Goal: Task Accomplishment & Management: Manage account settings

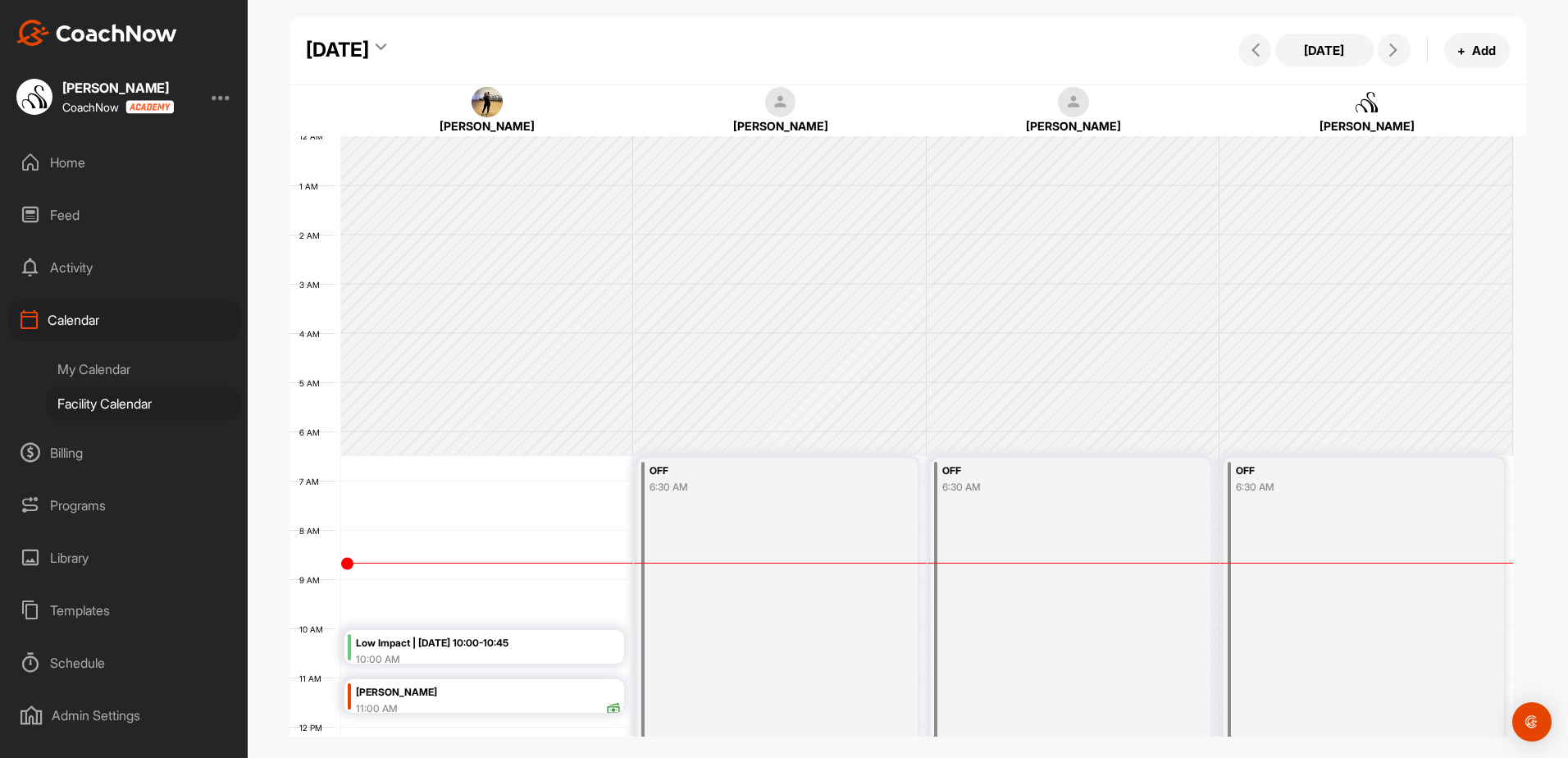
scroll to position [366, 0]
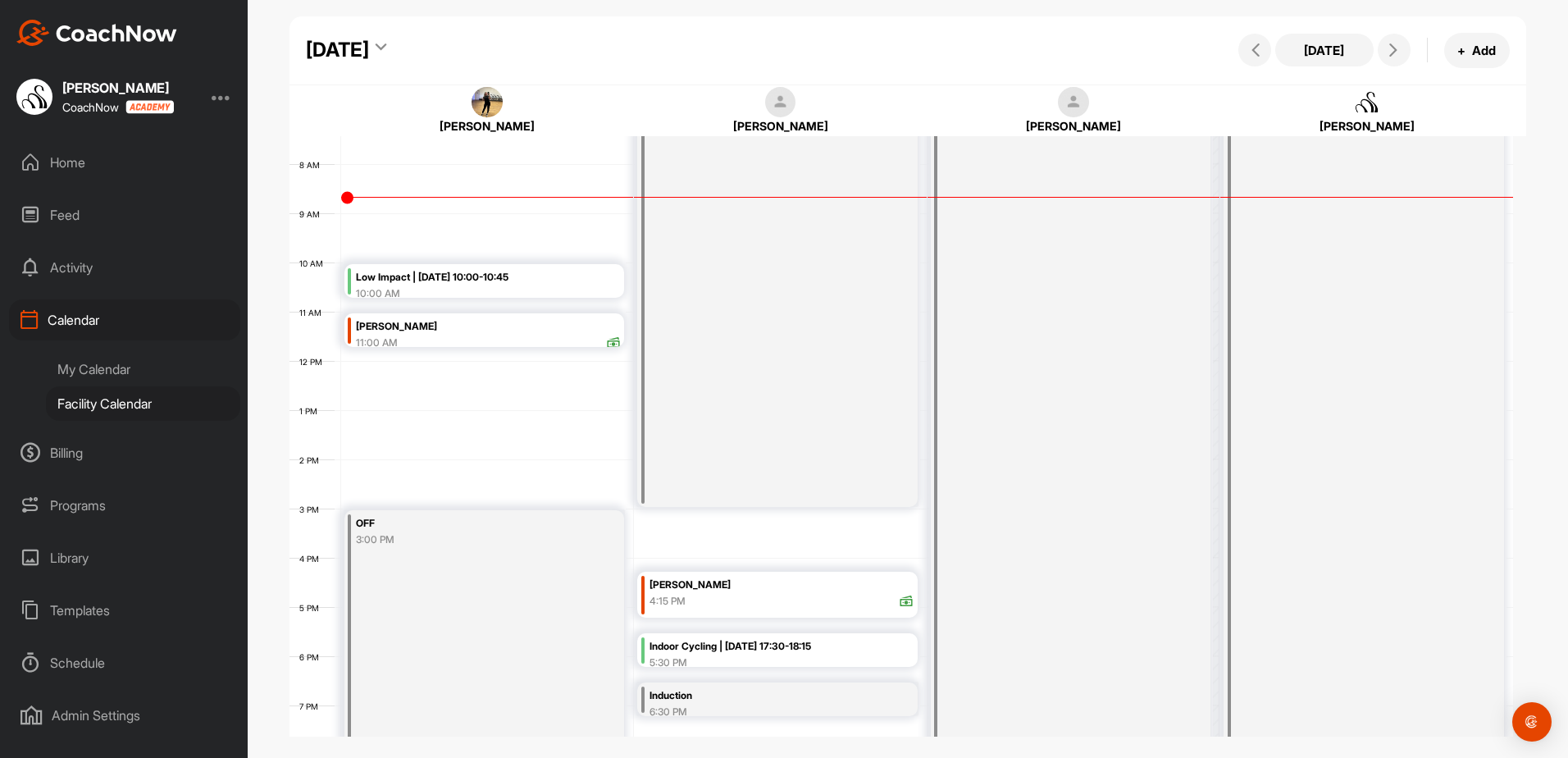
click at [389, 286] on div "10:00 AM" at bounding box center [488, 293] width 265 height 15
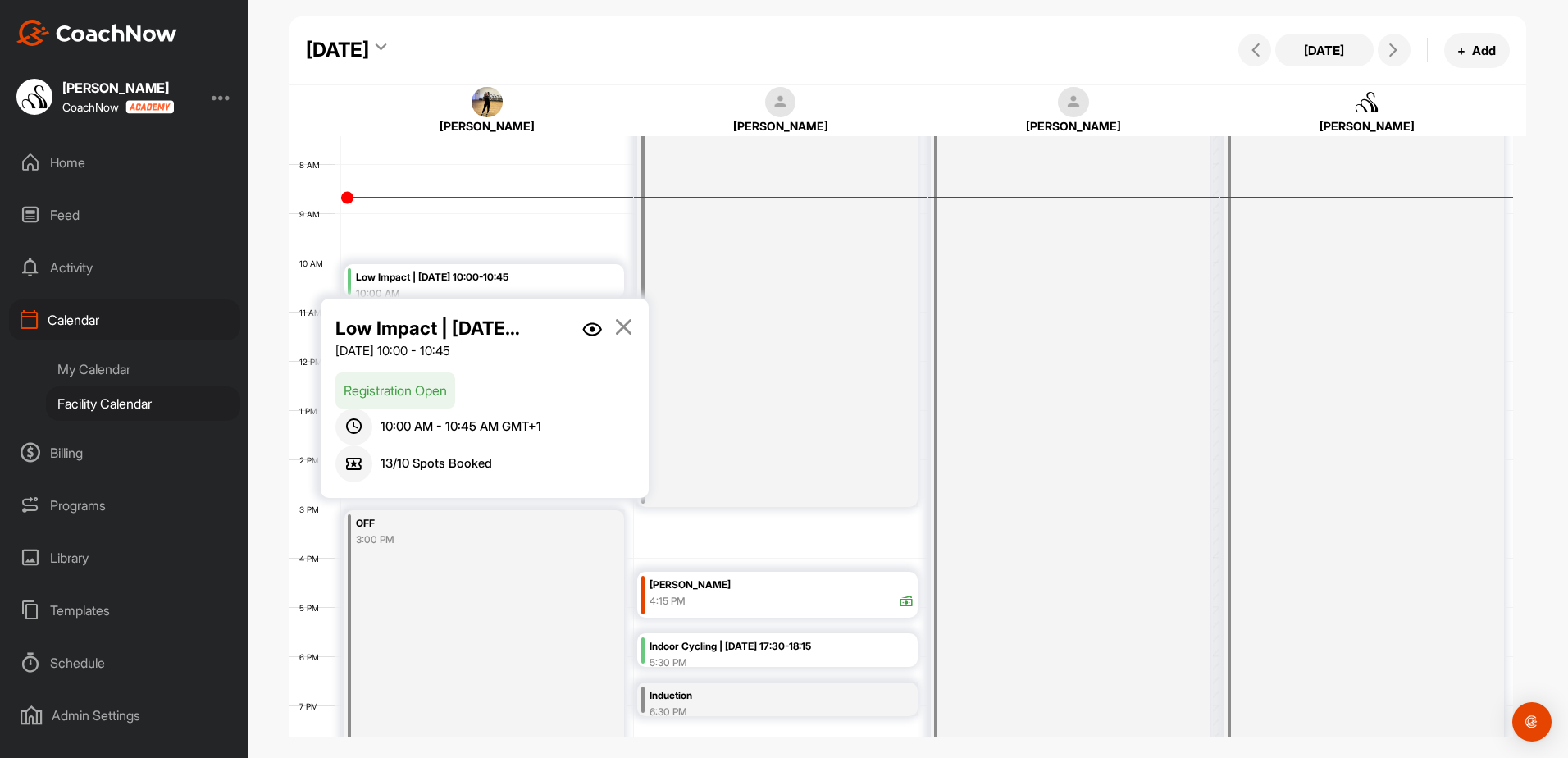
click at [587, 327] on img at bounding box center [592, 329] width 20 height 14
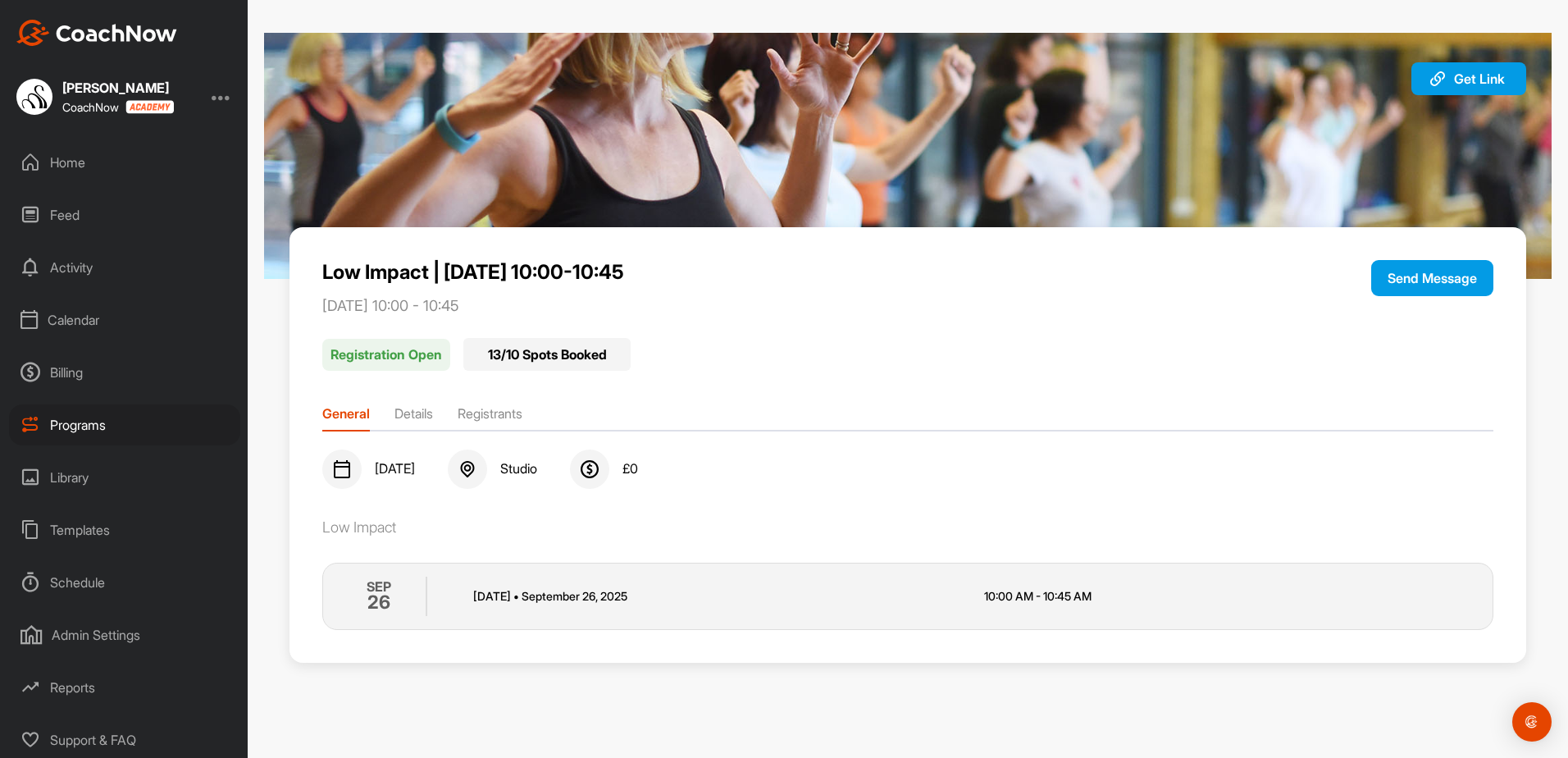
click at [517, 411] on li "Registrants" at bounding box center [490, 417] width 65 height 27
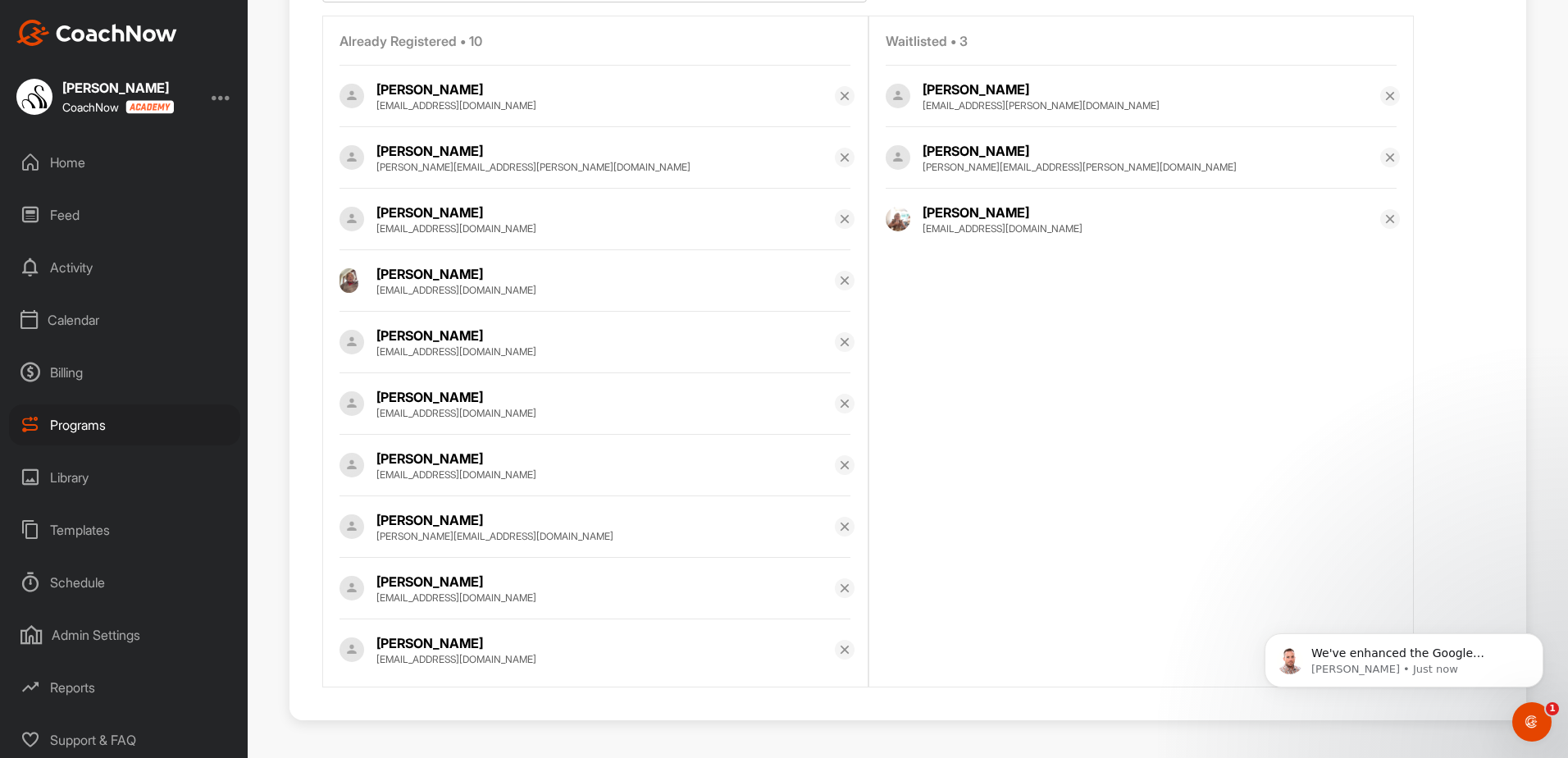
scroll to position [509, 0]
click at [91, 318] on div "Calendar" at bounding box center [125, 319] width 231 height 41
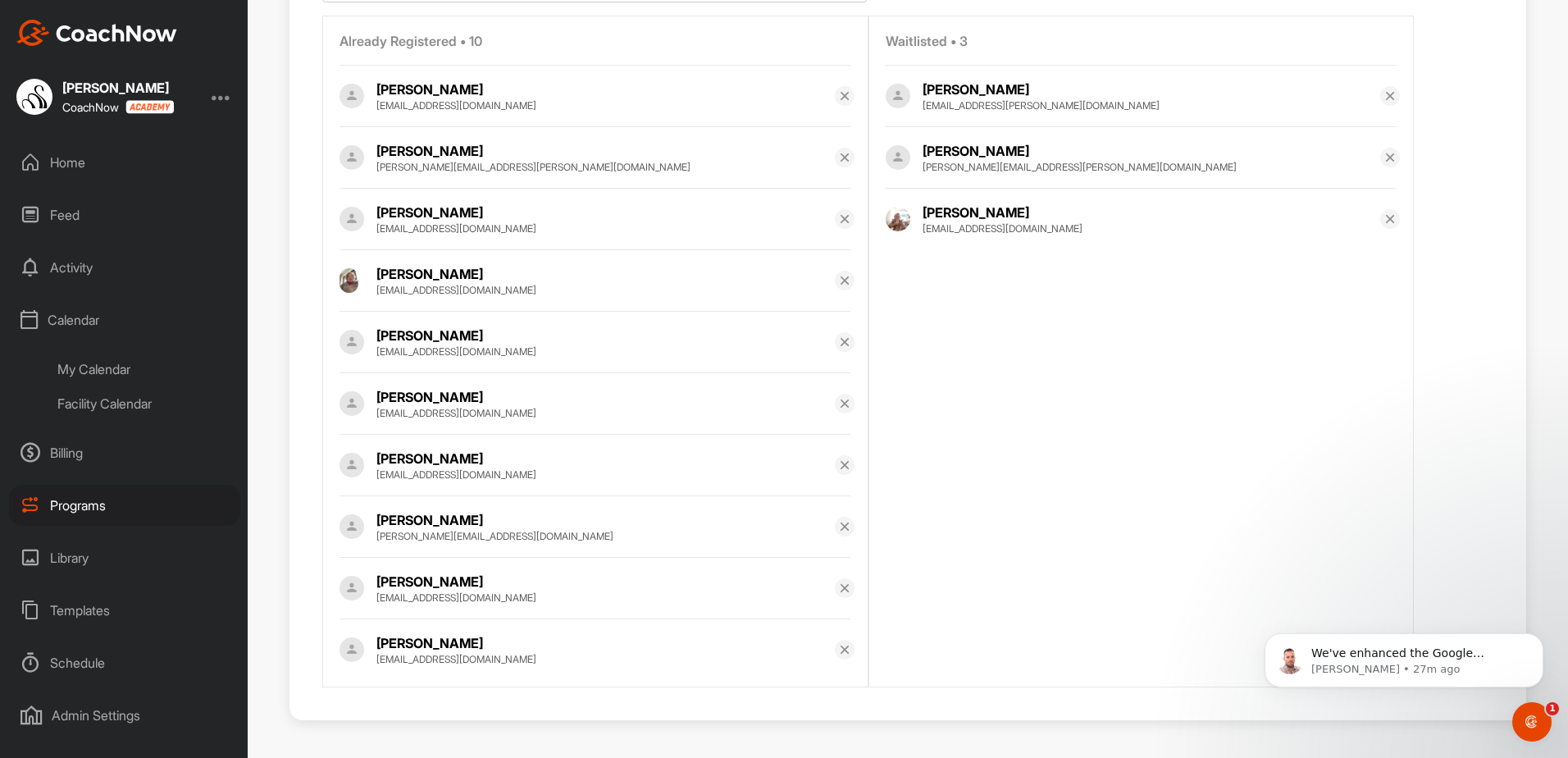
click at [76, 405] on div "Facility Calendar" at bounding box center [143, 403] width 194 height 34
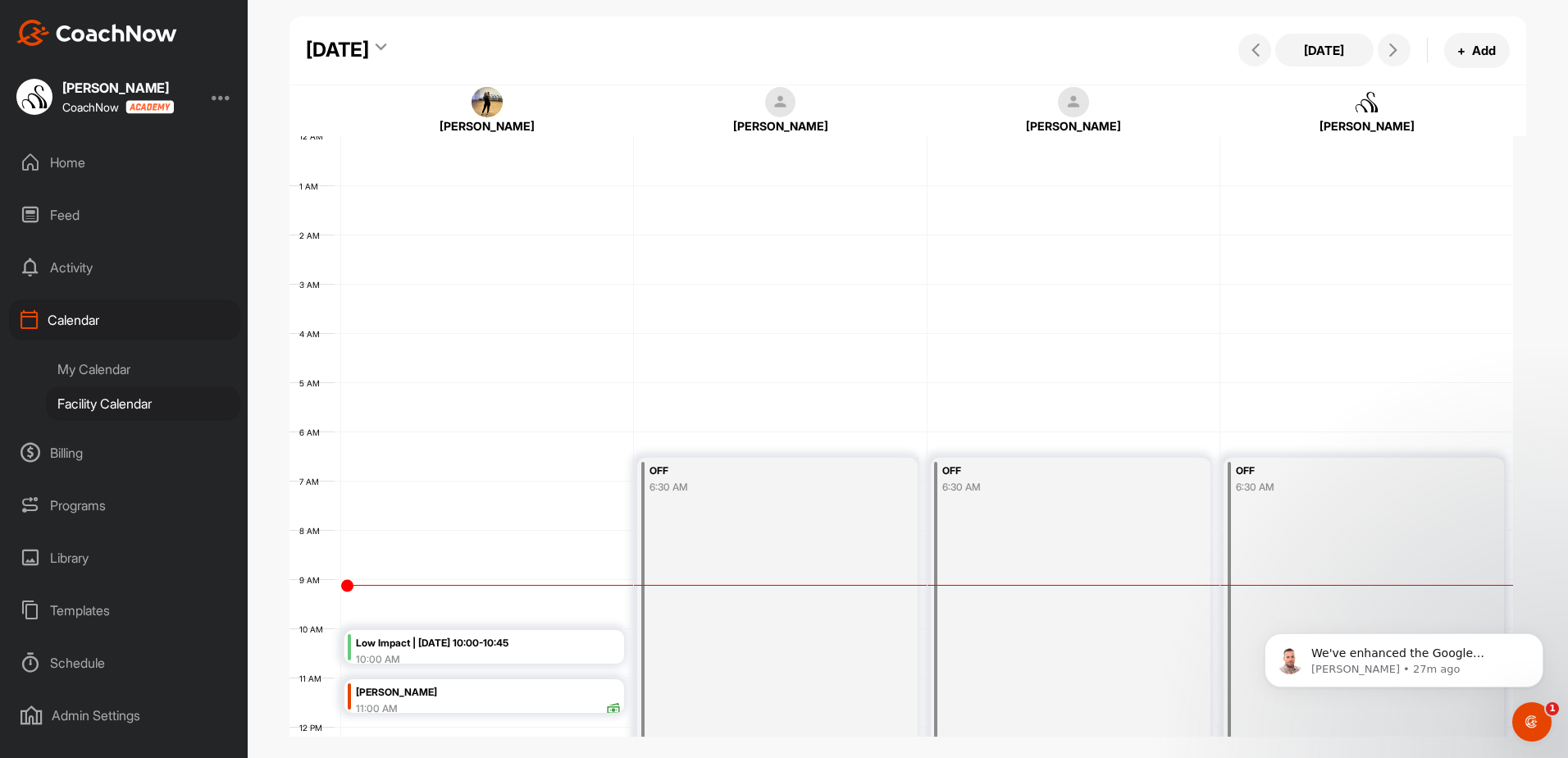
scroll to position [283, 0]
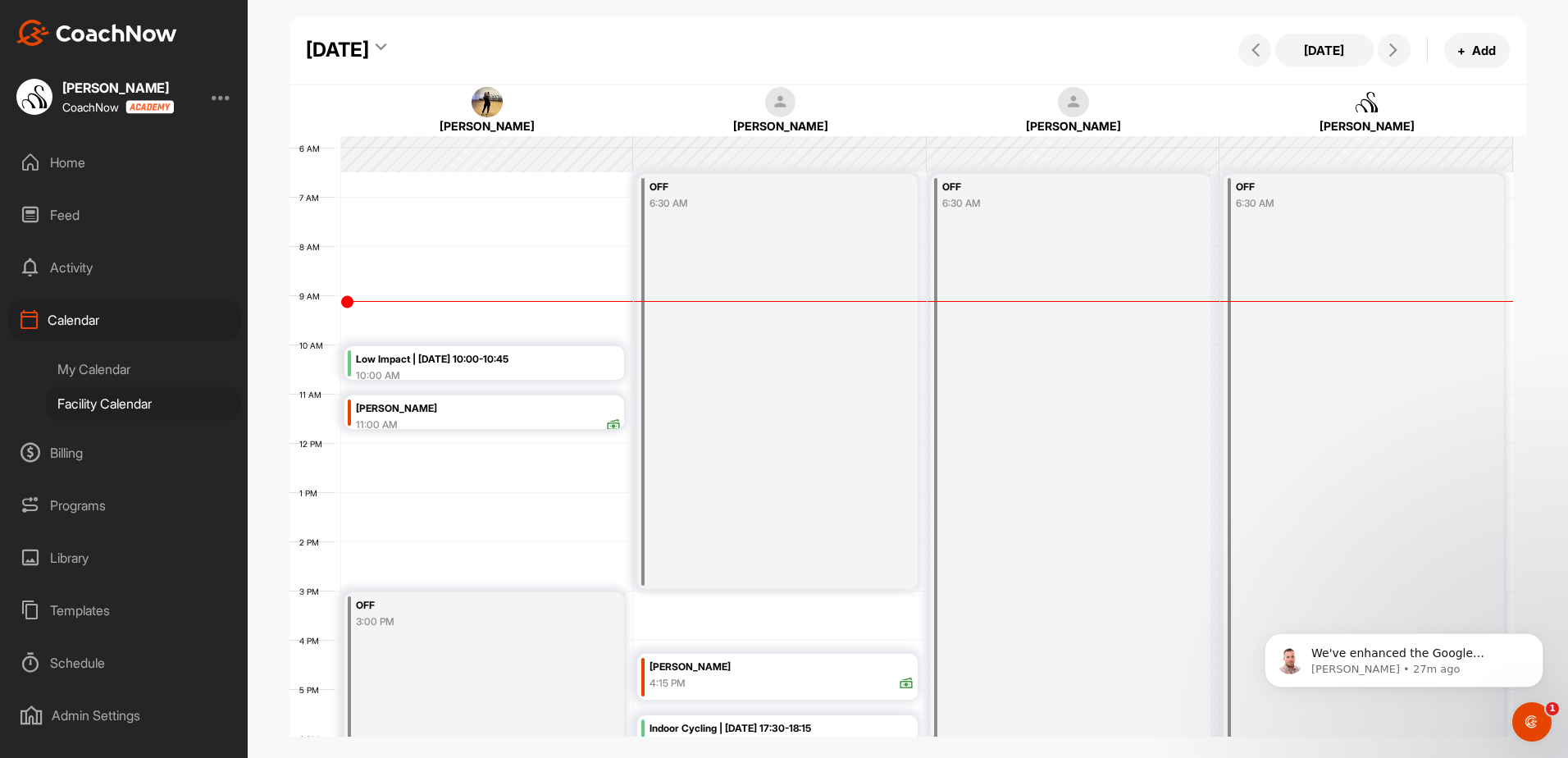
click at [369, 52] on div "[DATE]" at bounding box center [337, 50] width 63 height 30
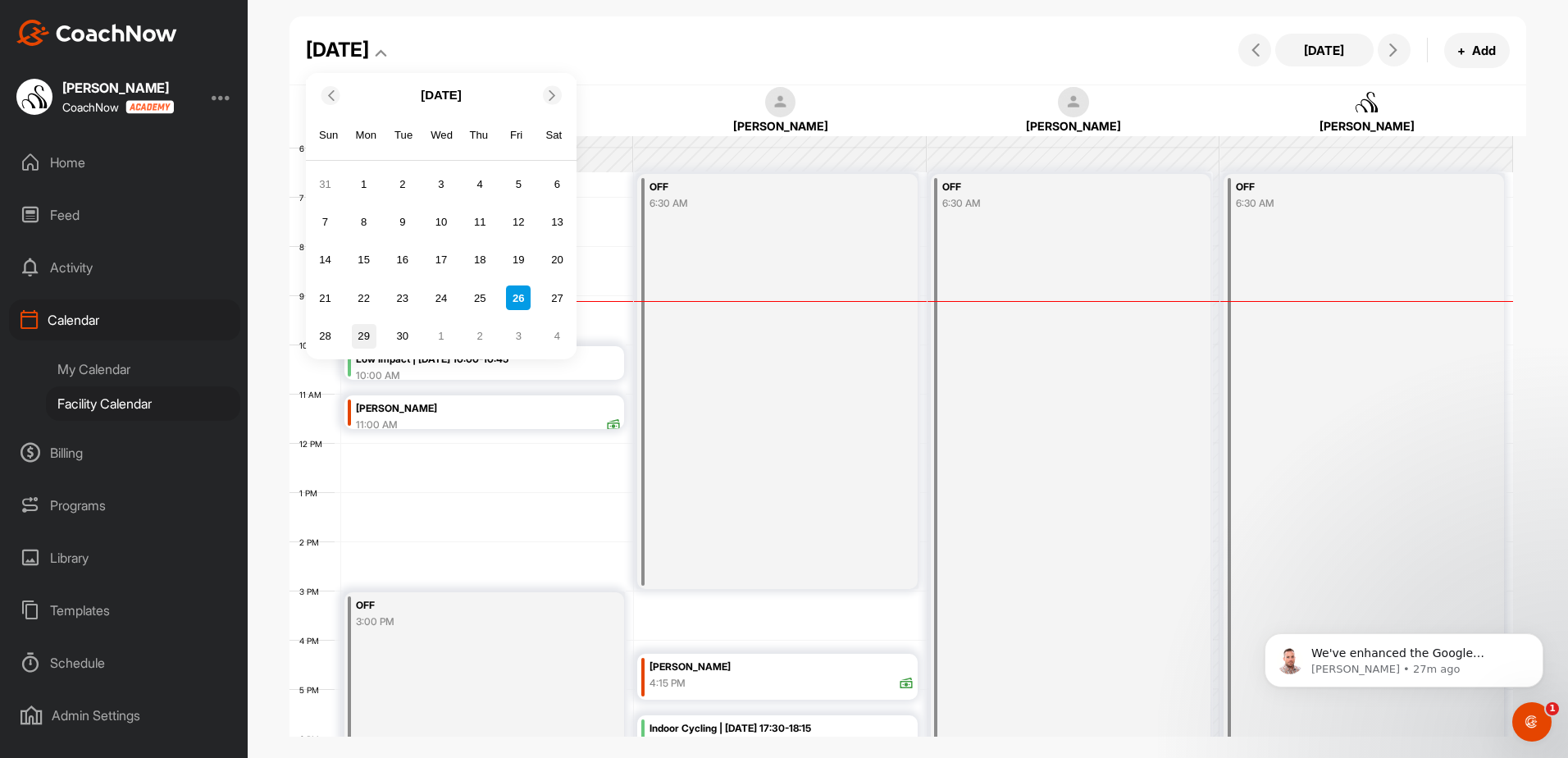
click at [364, 336] on div "29" at bounding box center [364, 337] width 25 height 25
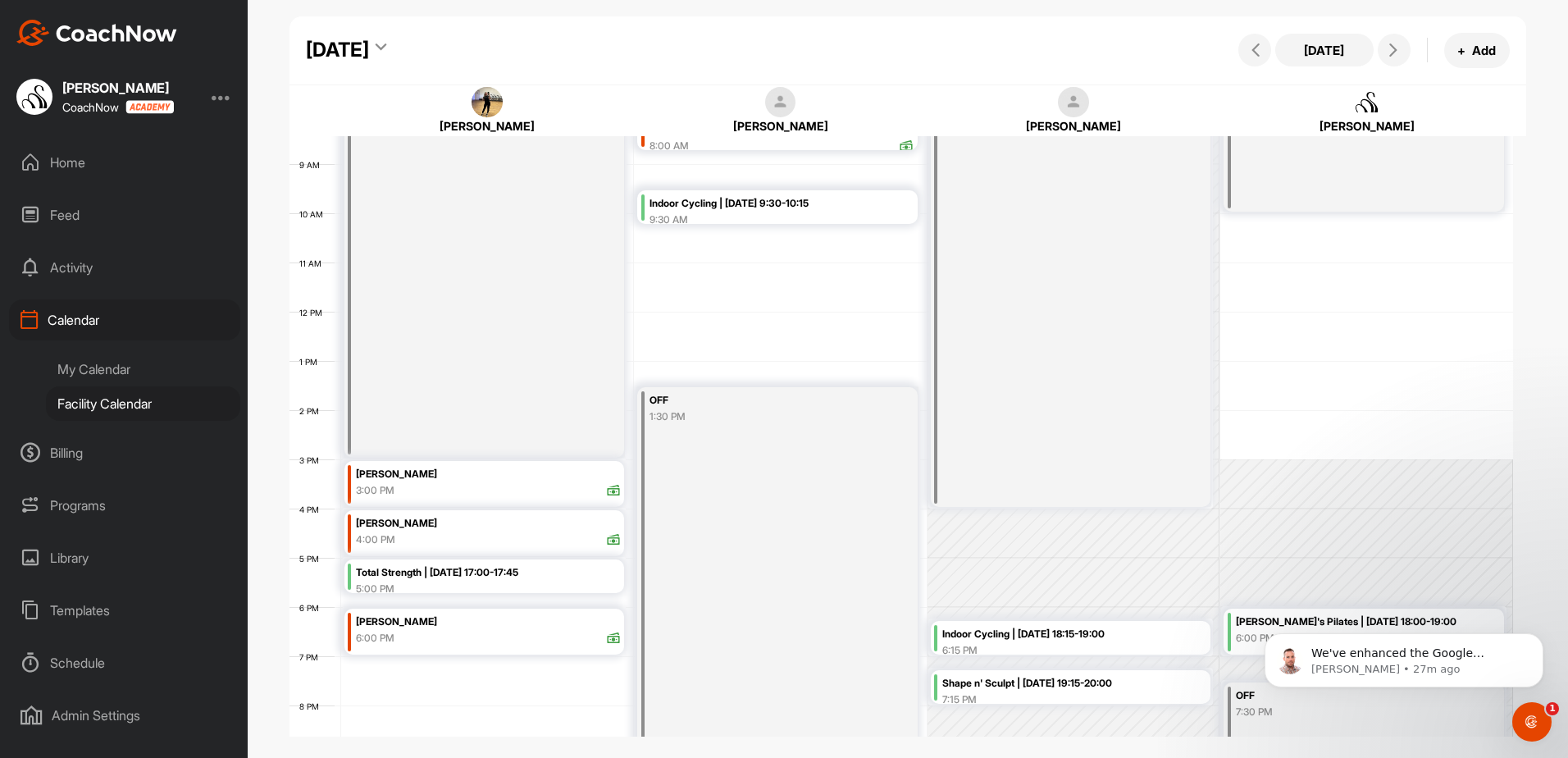
scroll to position [448, 0]
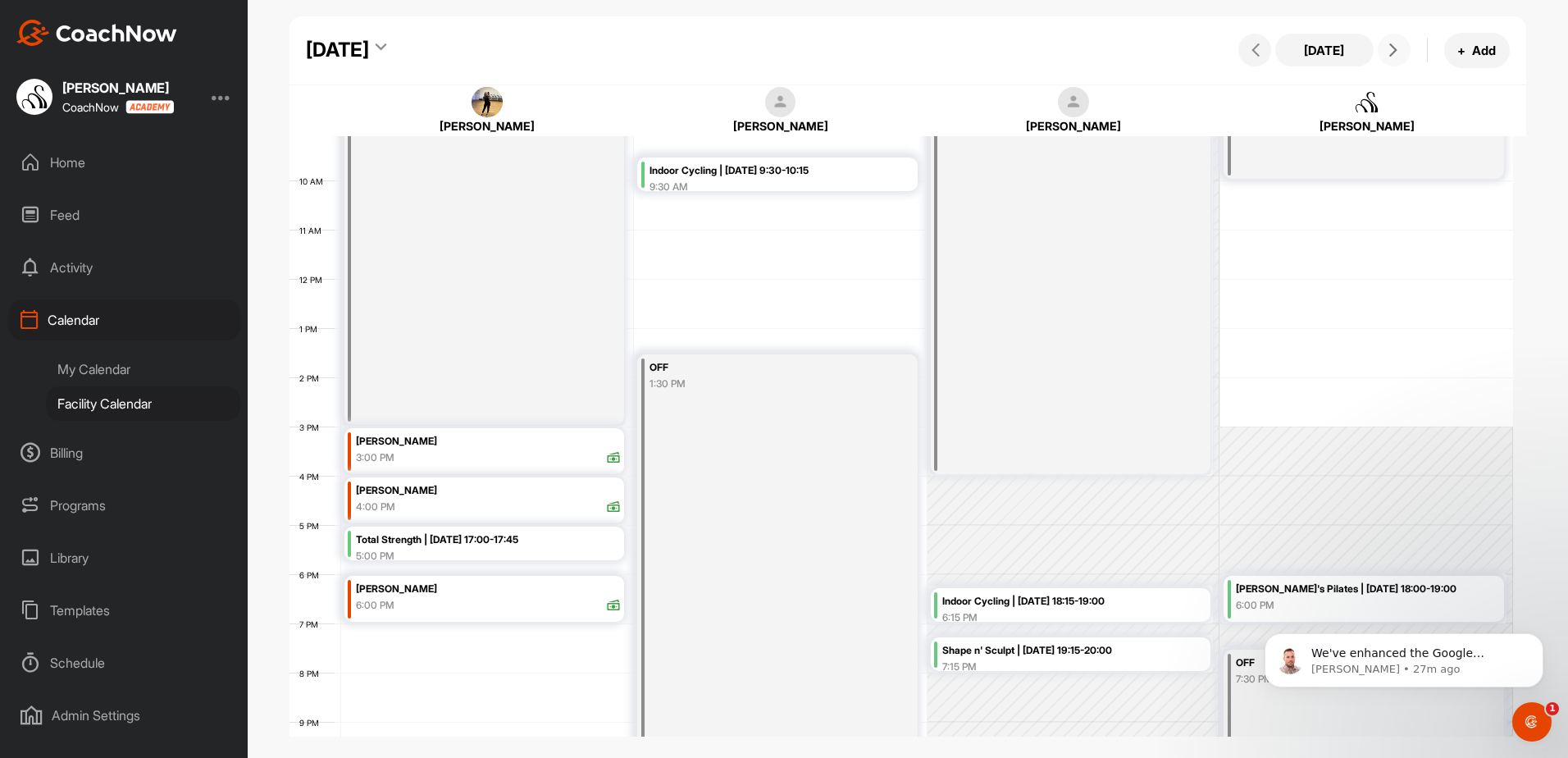
click at [1394, 52] on icon at bounding box center [1394, 50] width 13 height 13
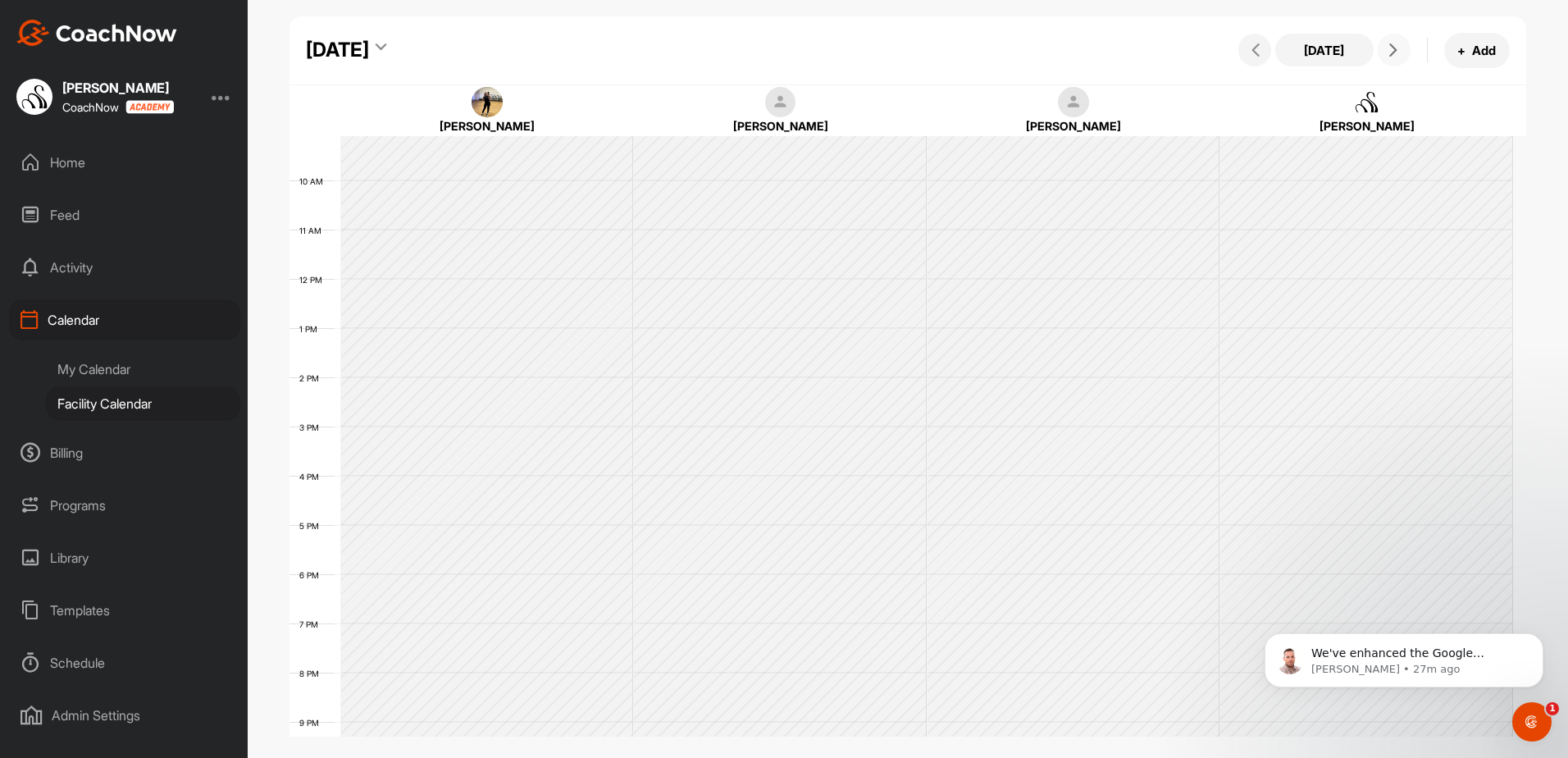
scroll to position [283, 0]
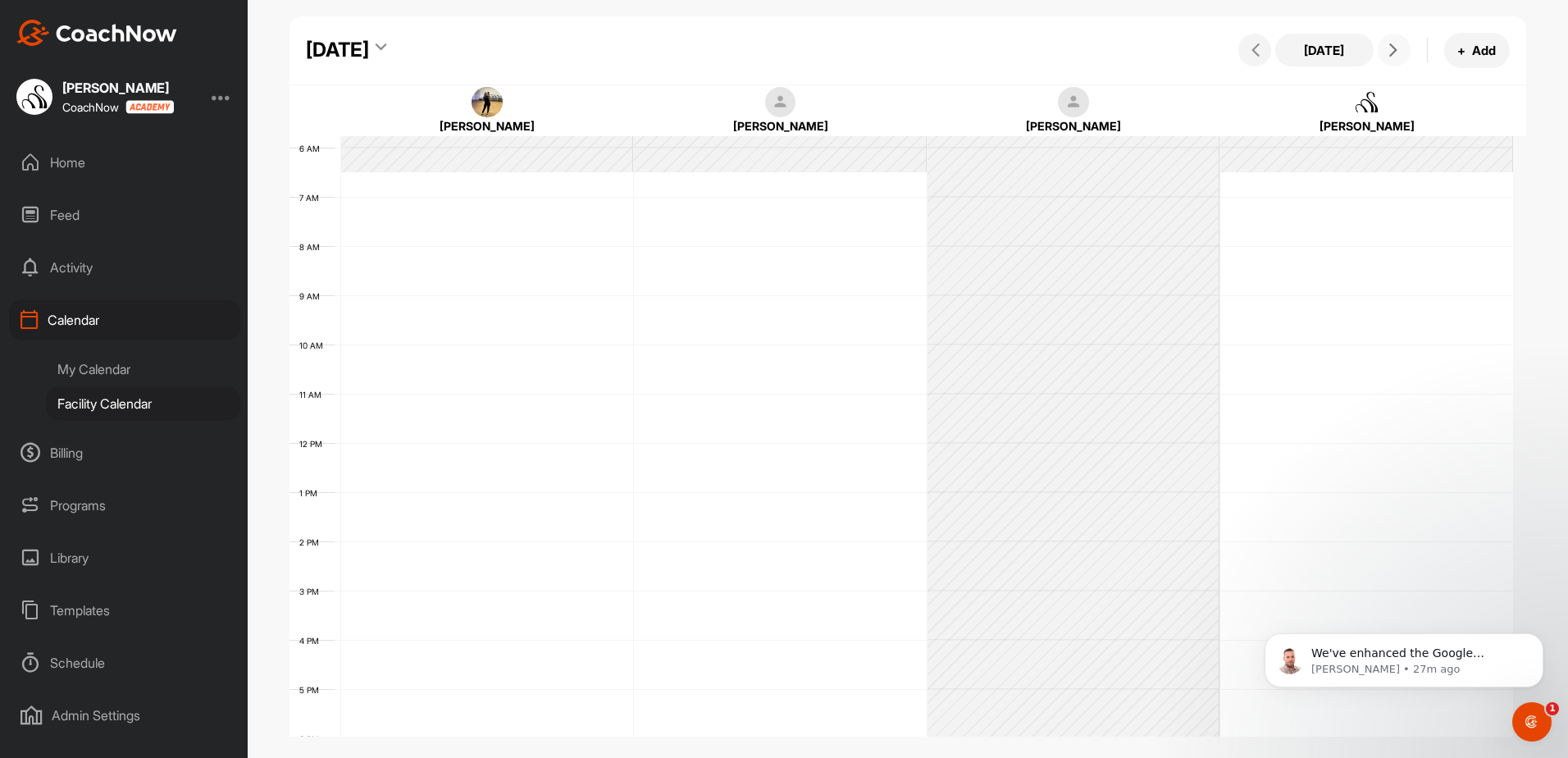
click at [1394, 52] on icon at bounding box center [1394, 50] width 13 height 13
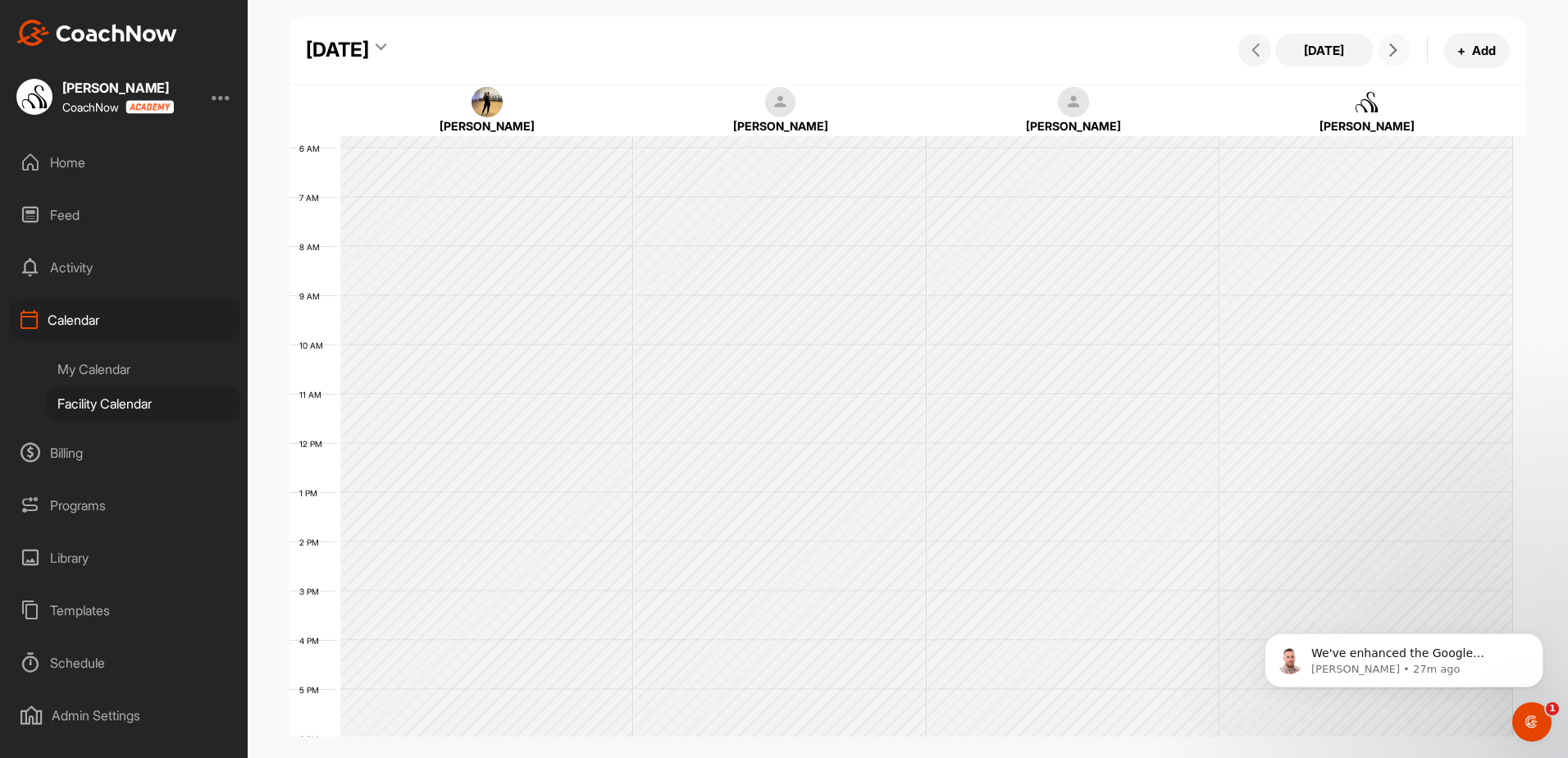
click at [1394, 52] on icon at bounding box center [1394, 50] width 13 height 13
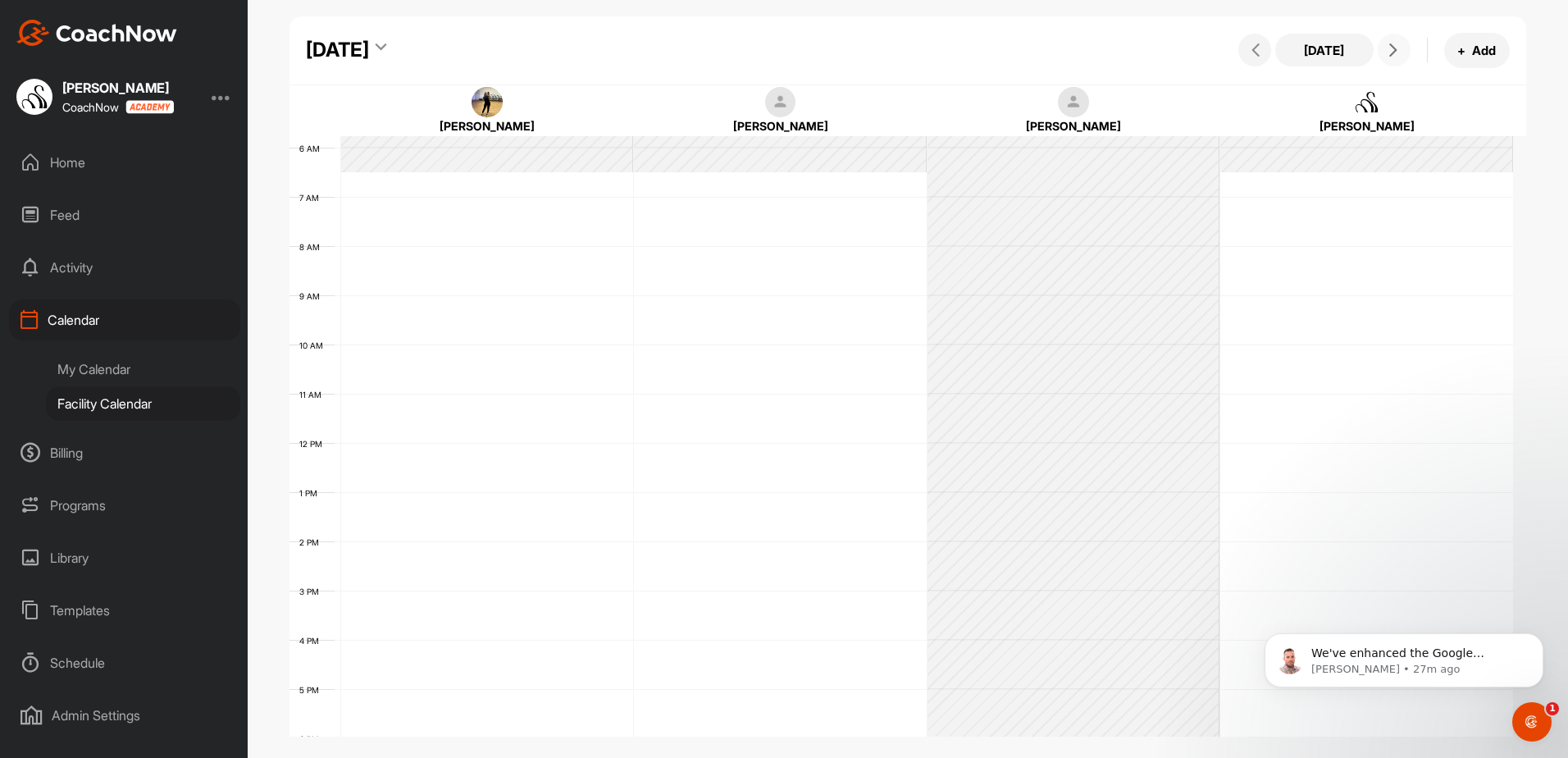
click at [1394, 58] on button at bounding box center [1394, 49] width 32 height 32
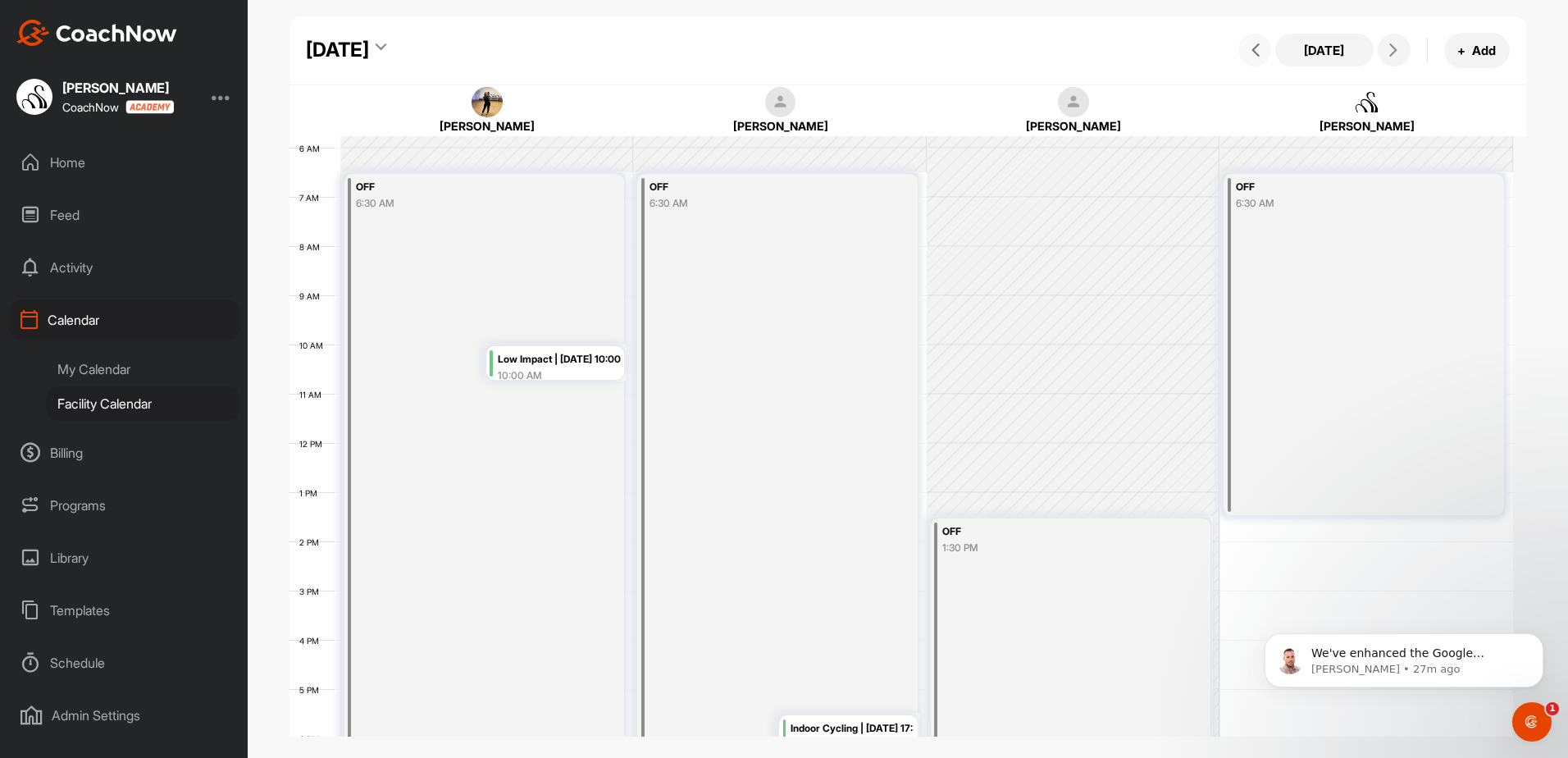
click at [1255, 51] on icon at bounding box center [1256, 50] width 13 height 13
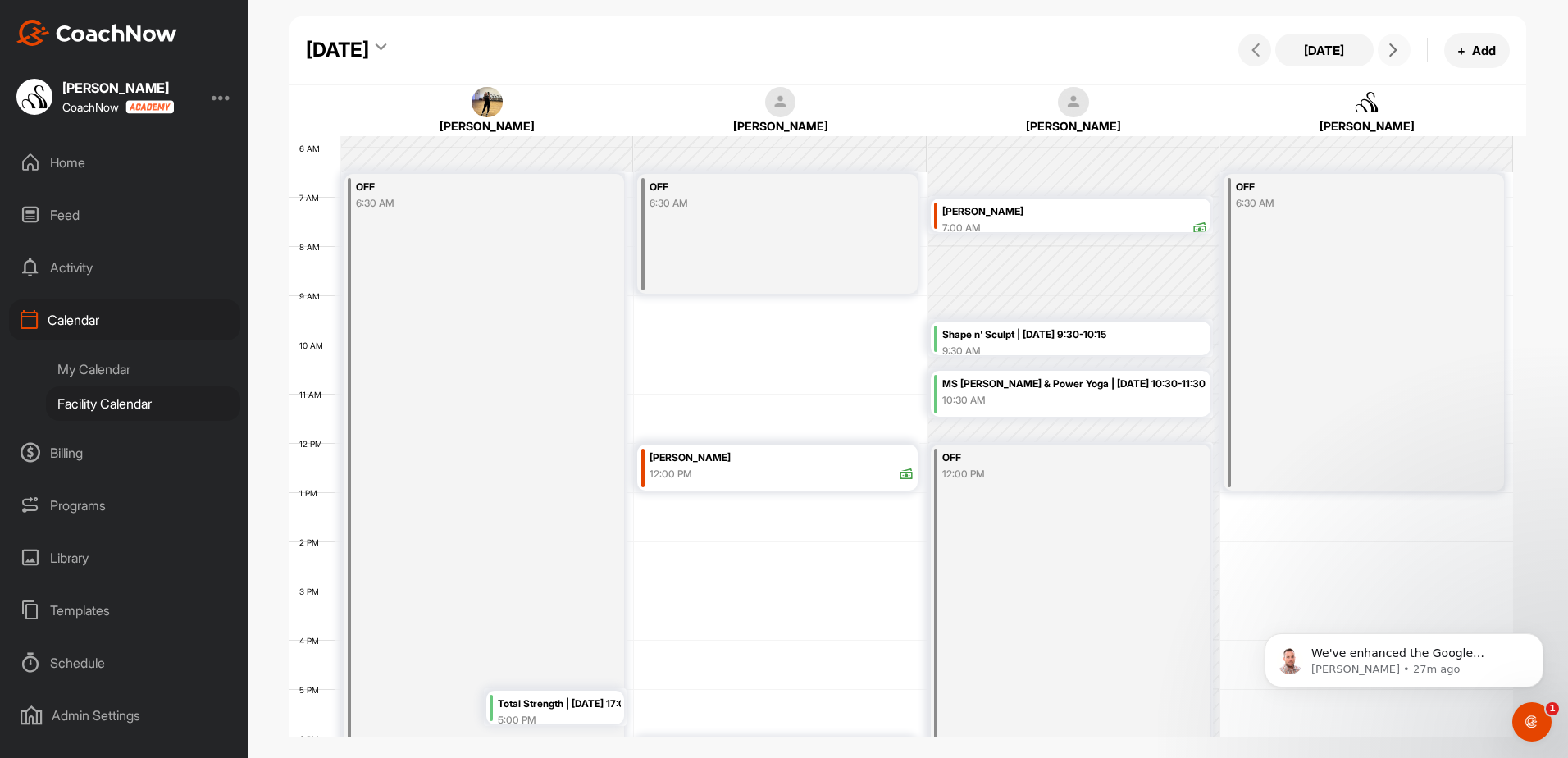
click at [1387, 48] on icon at bounding box center [1394, 50] width 13 height 13
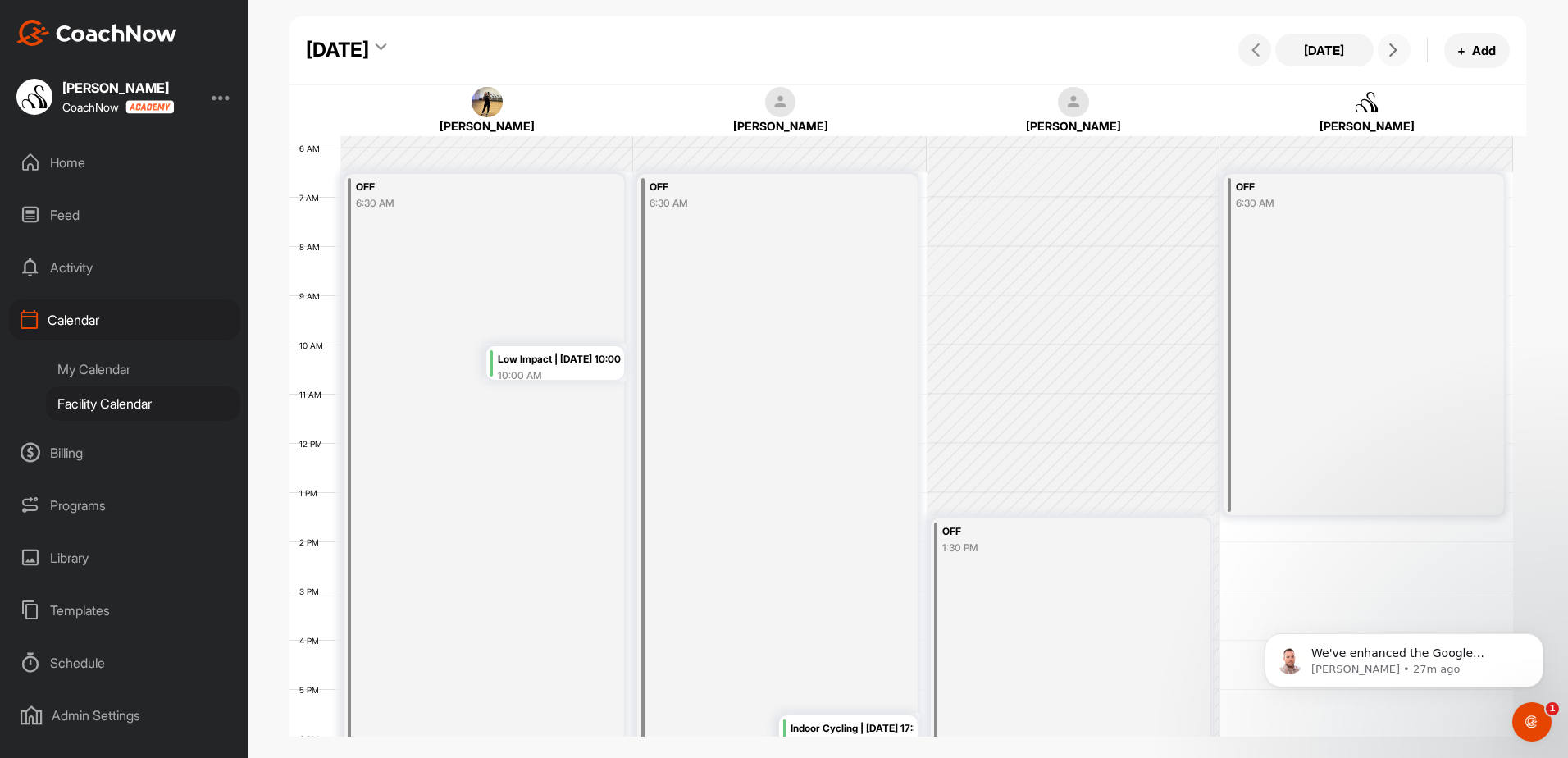
click at [1387, 48] on icon at bounding box center [1394, 50] width 13 height 13
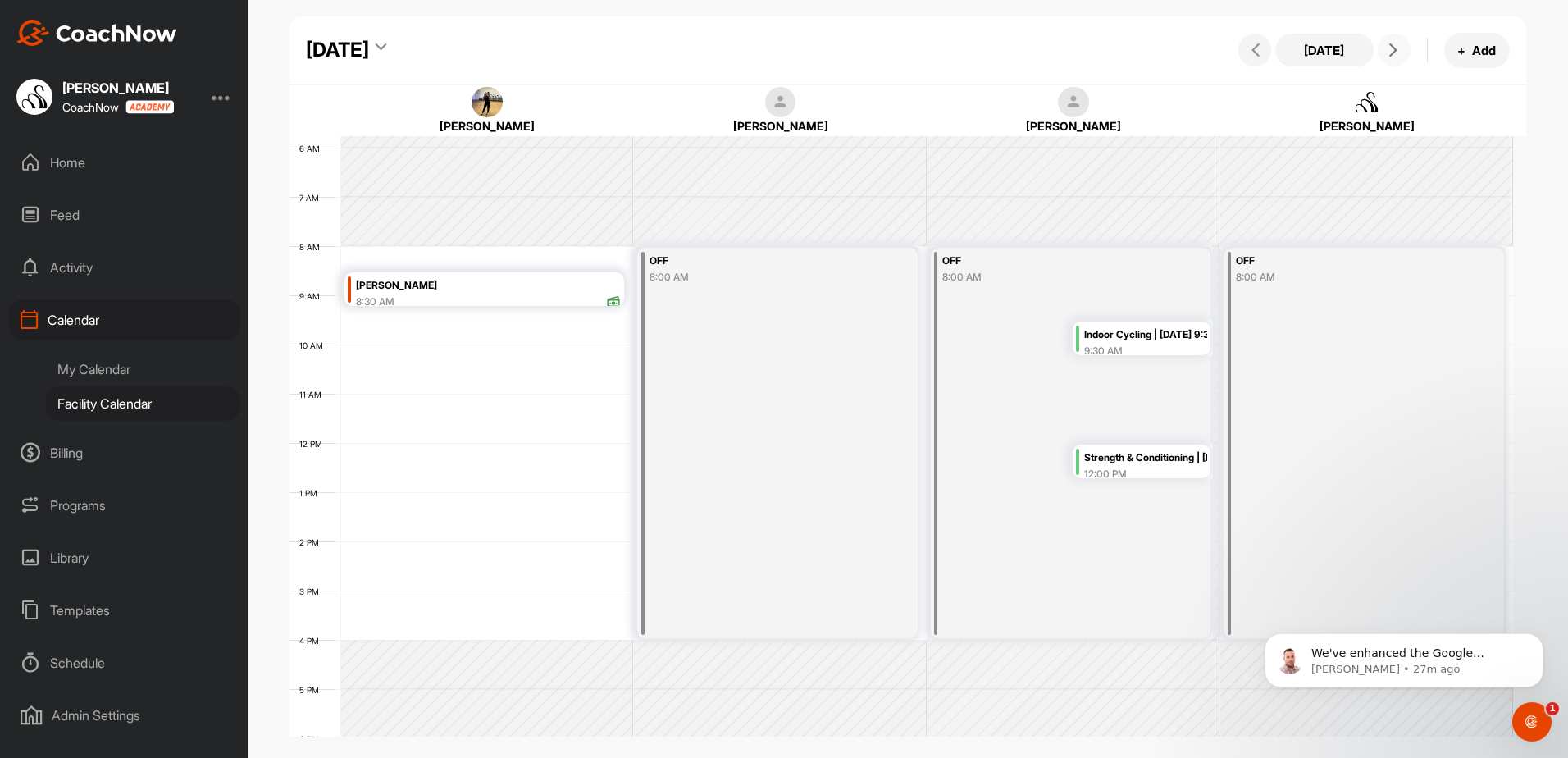
click at [1387, 48] on icon at bounding box center [1394, 50] width 13 height 13
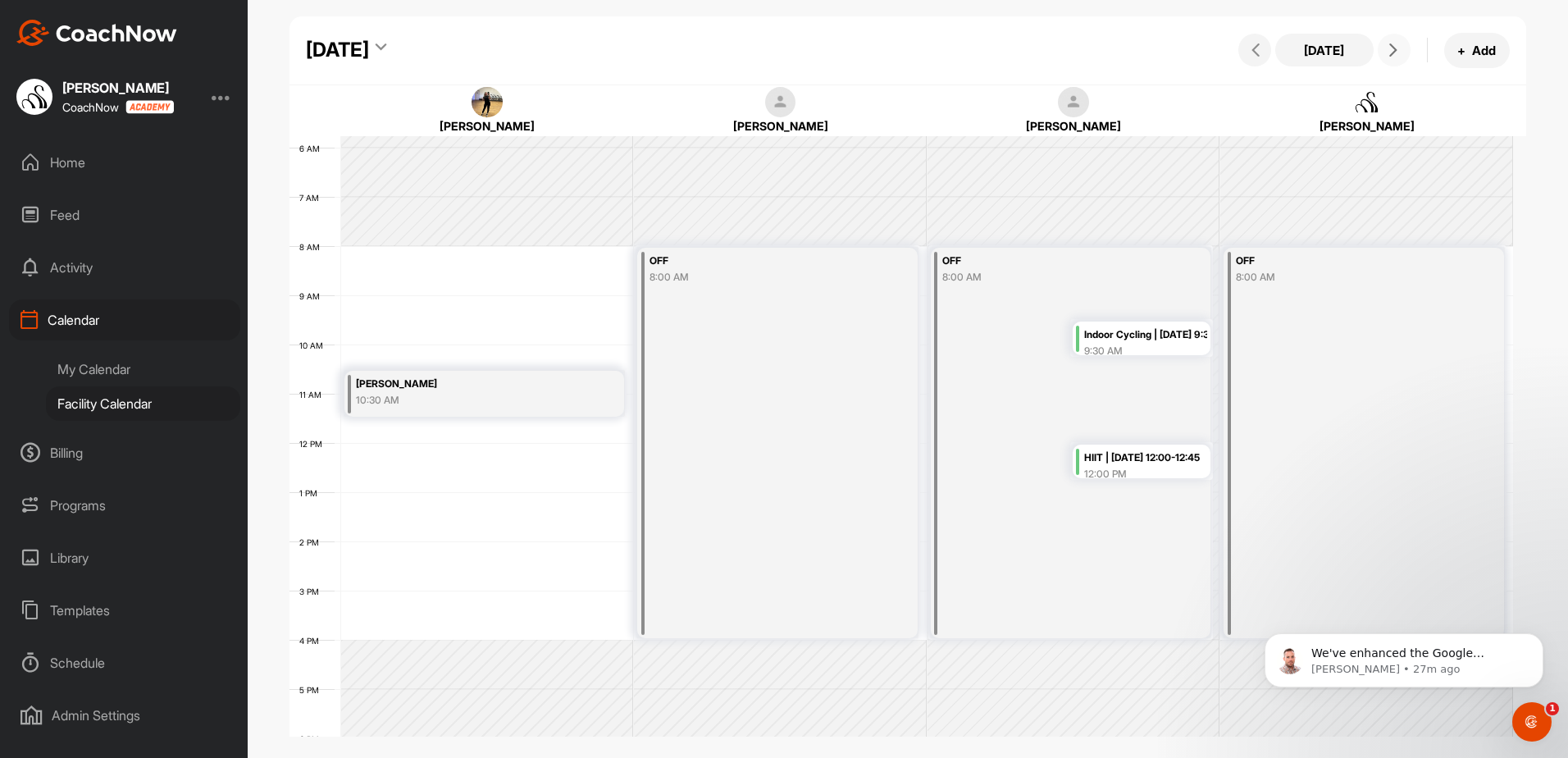
click at [1387, 48] on icon at bounding box center [1394, 50] width 13 height 13
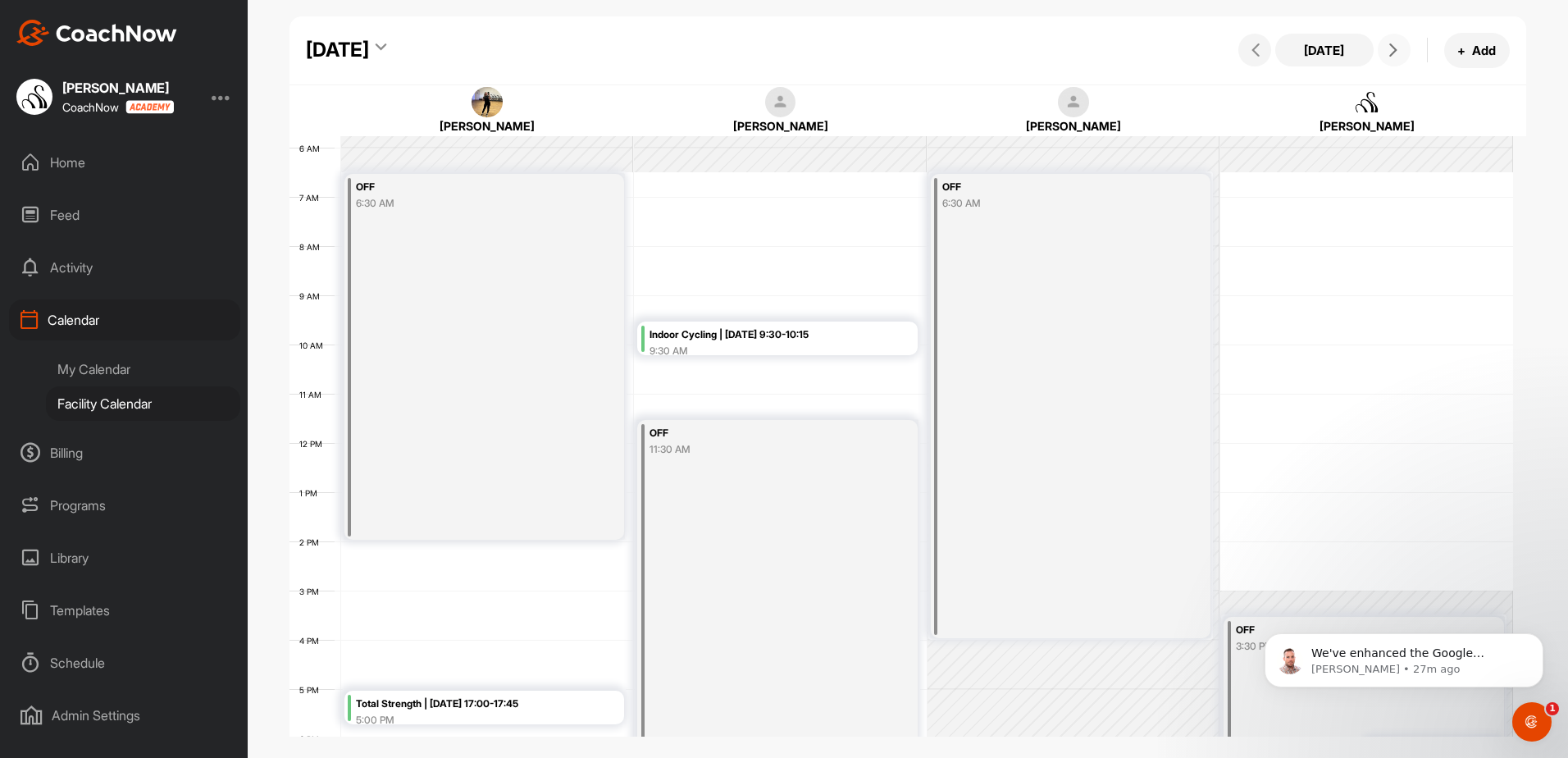
click at [1387, 48] on icon at bounding box center [1394, 50] width 13 height 13
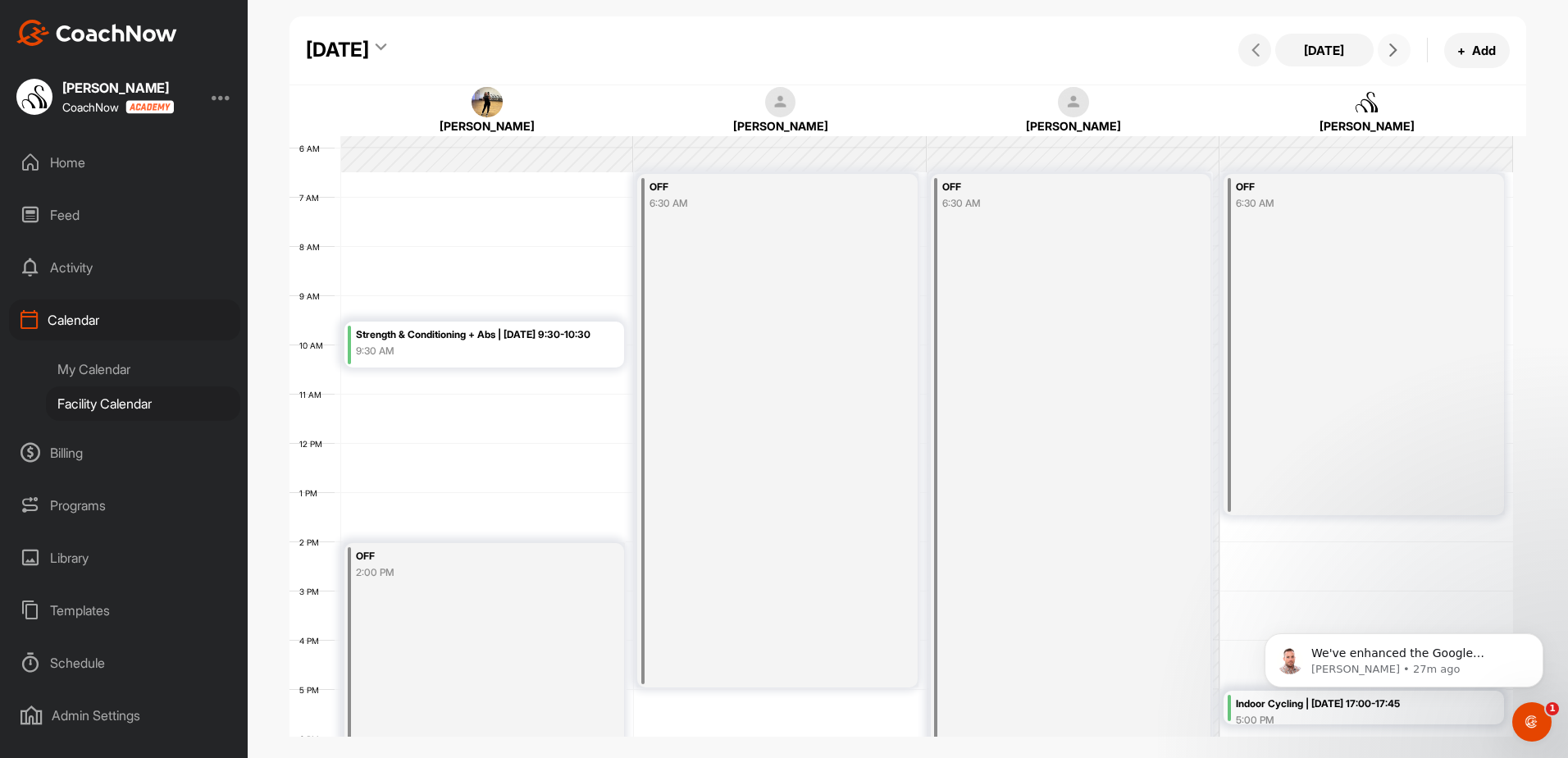
click at [1387, 48] on icon at bounding box center [1394, 50] width 13 height 13
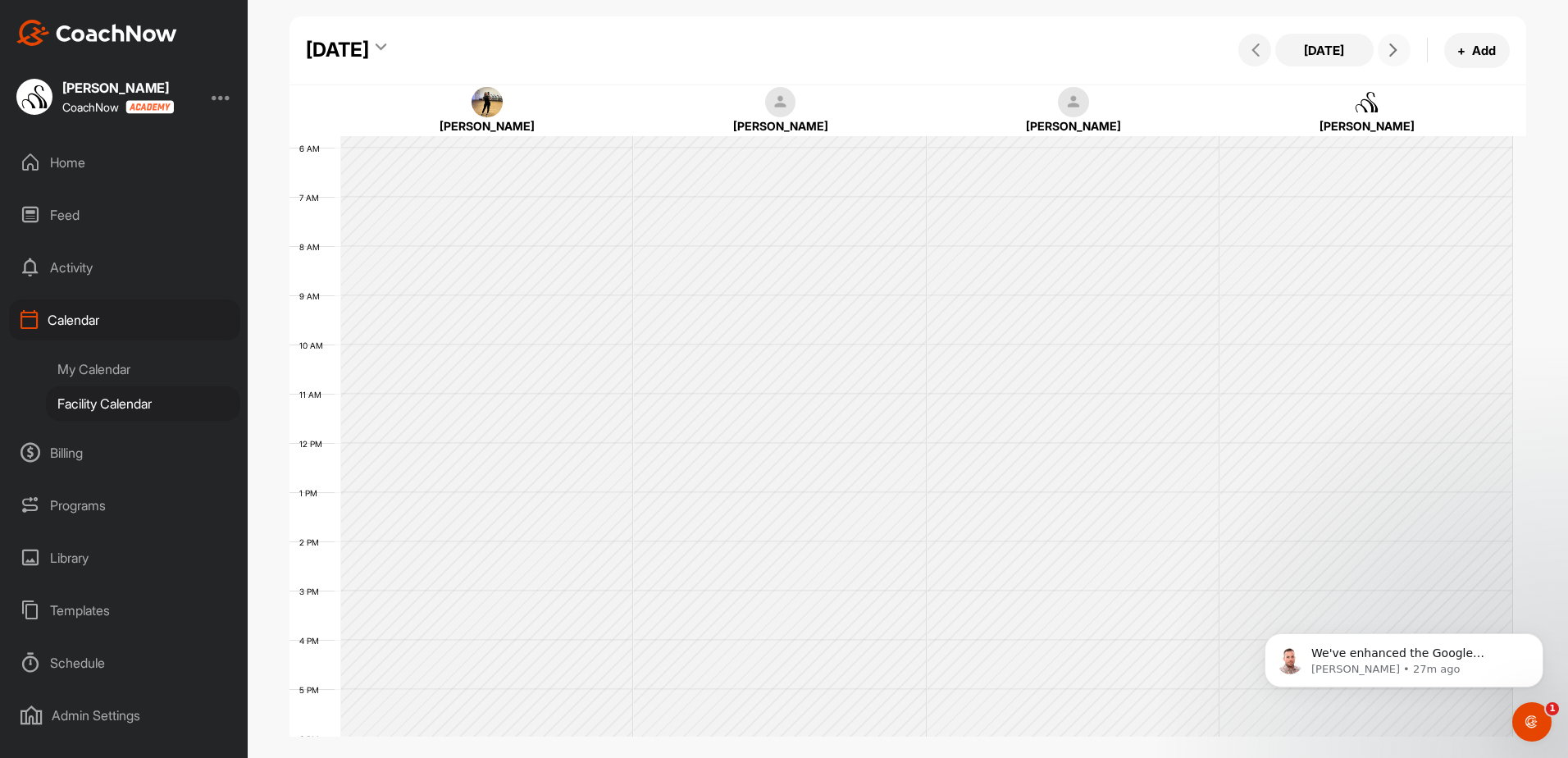
click at [1387, 48] on icon at bounding box center [1394, 50] width 13 height 13
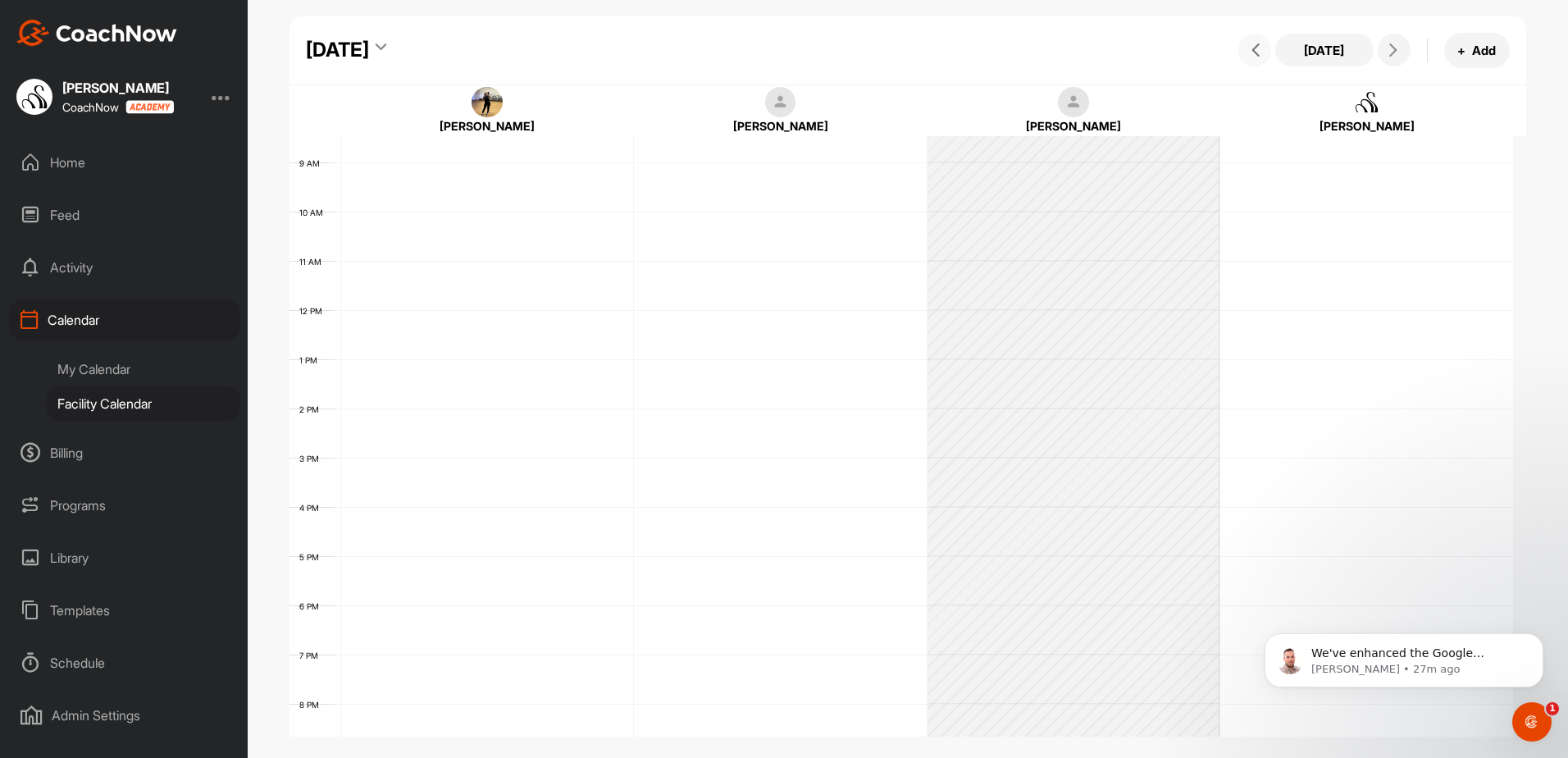
click at [1263, 56] on span at bounding box center [1255, 50] width 20 height 13
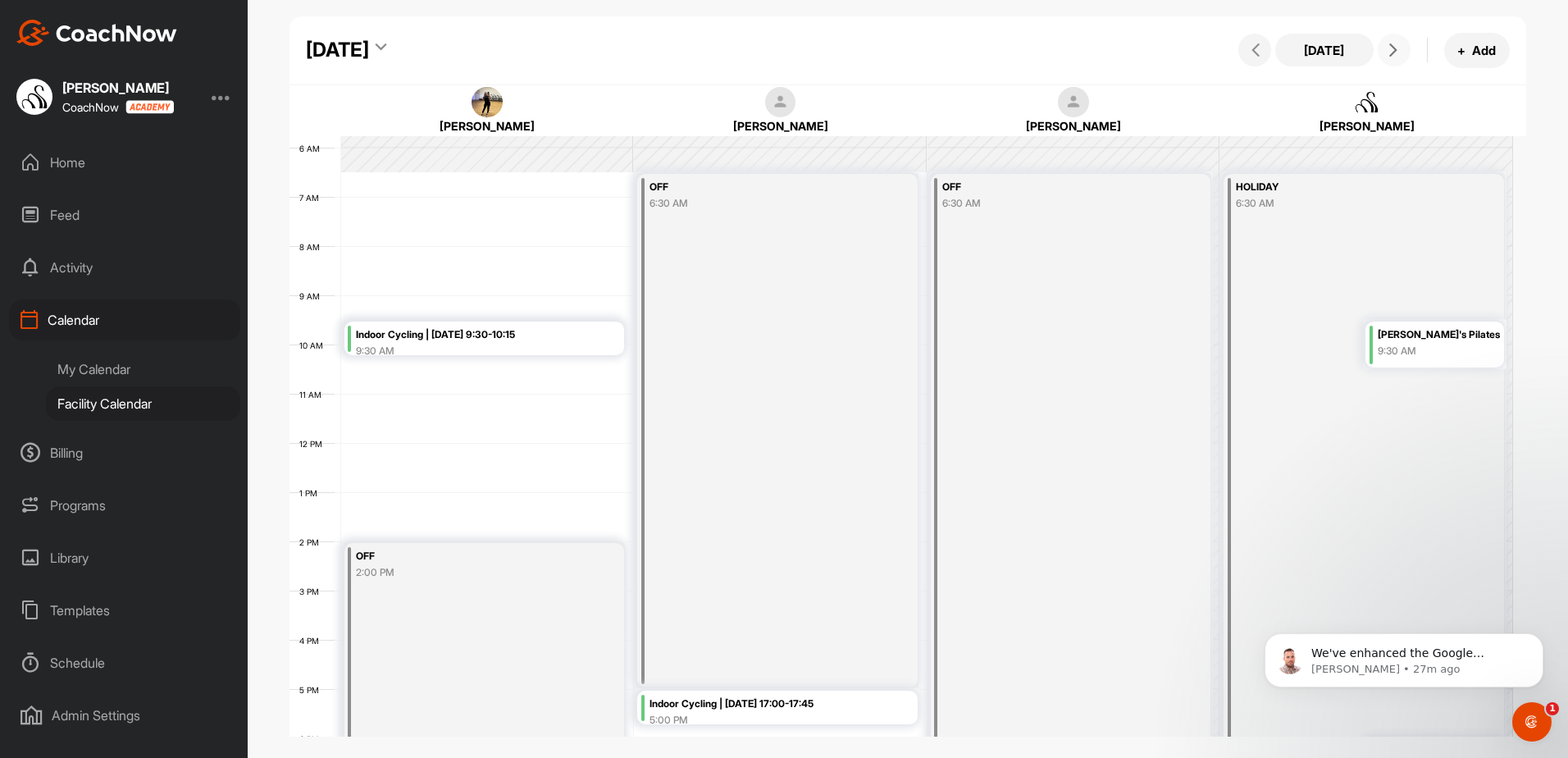
click at [1380, 54] on button at bounding box center [1394, 49] width 32 height 32
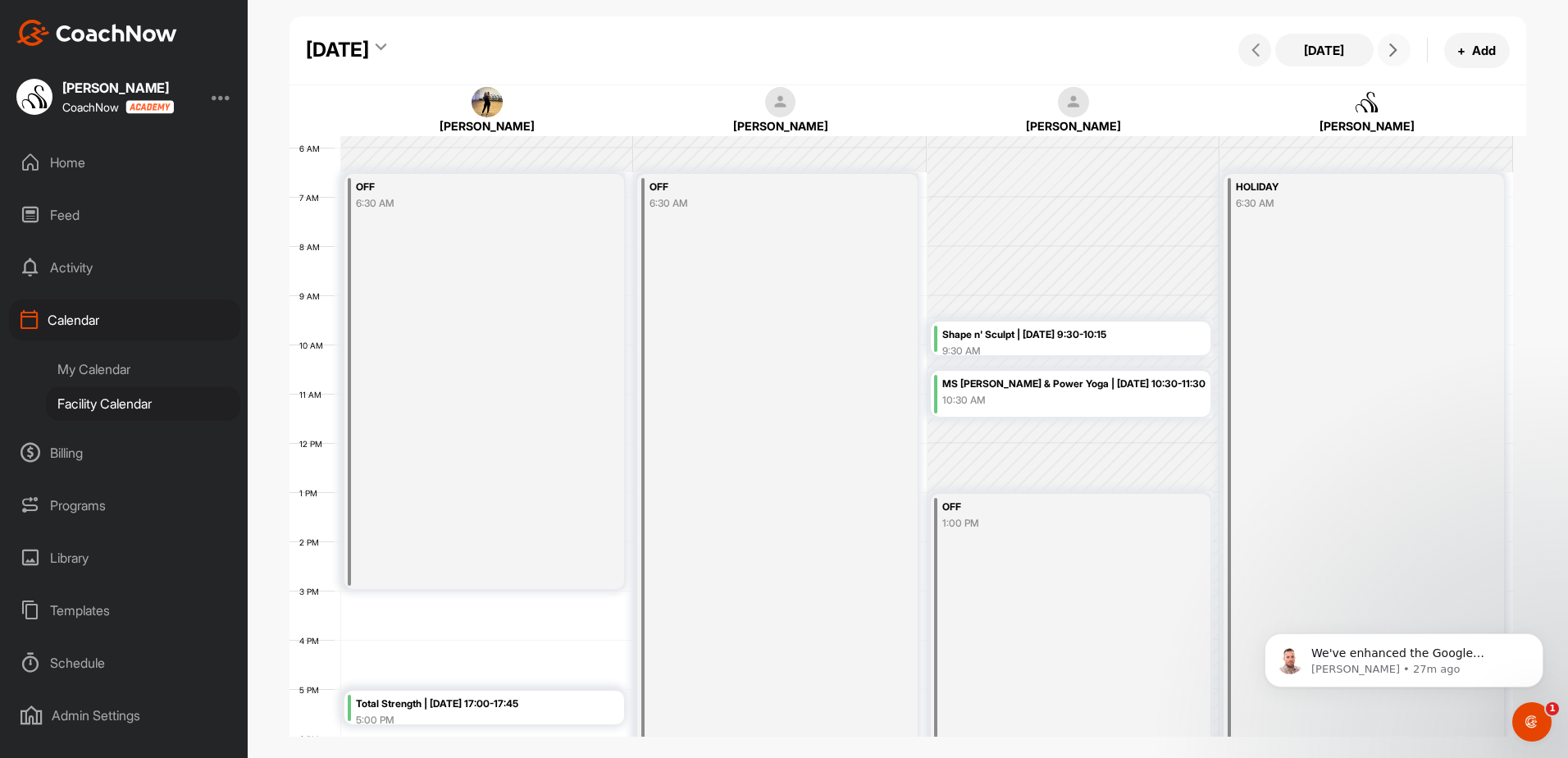
click at [1394, 52] on icon at bounding box center [1394, 50] width 13 height 13
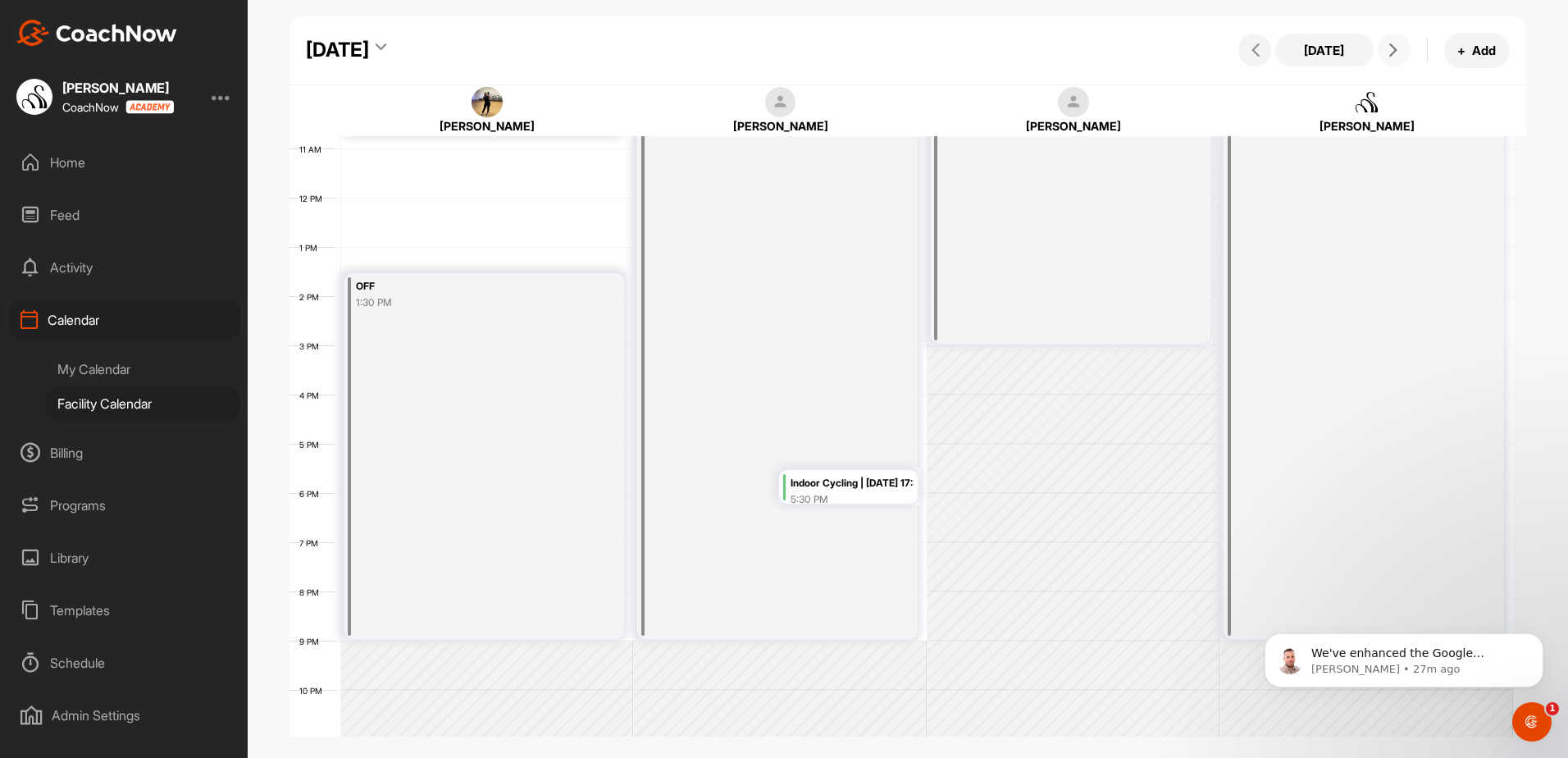
scroll to position [530, 0]
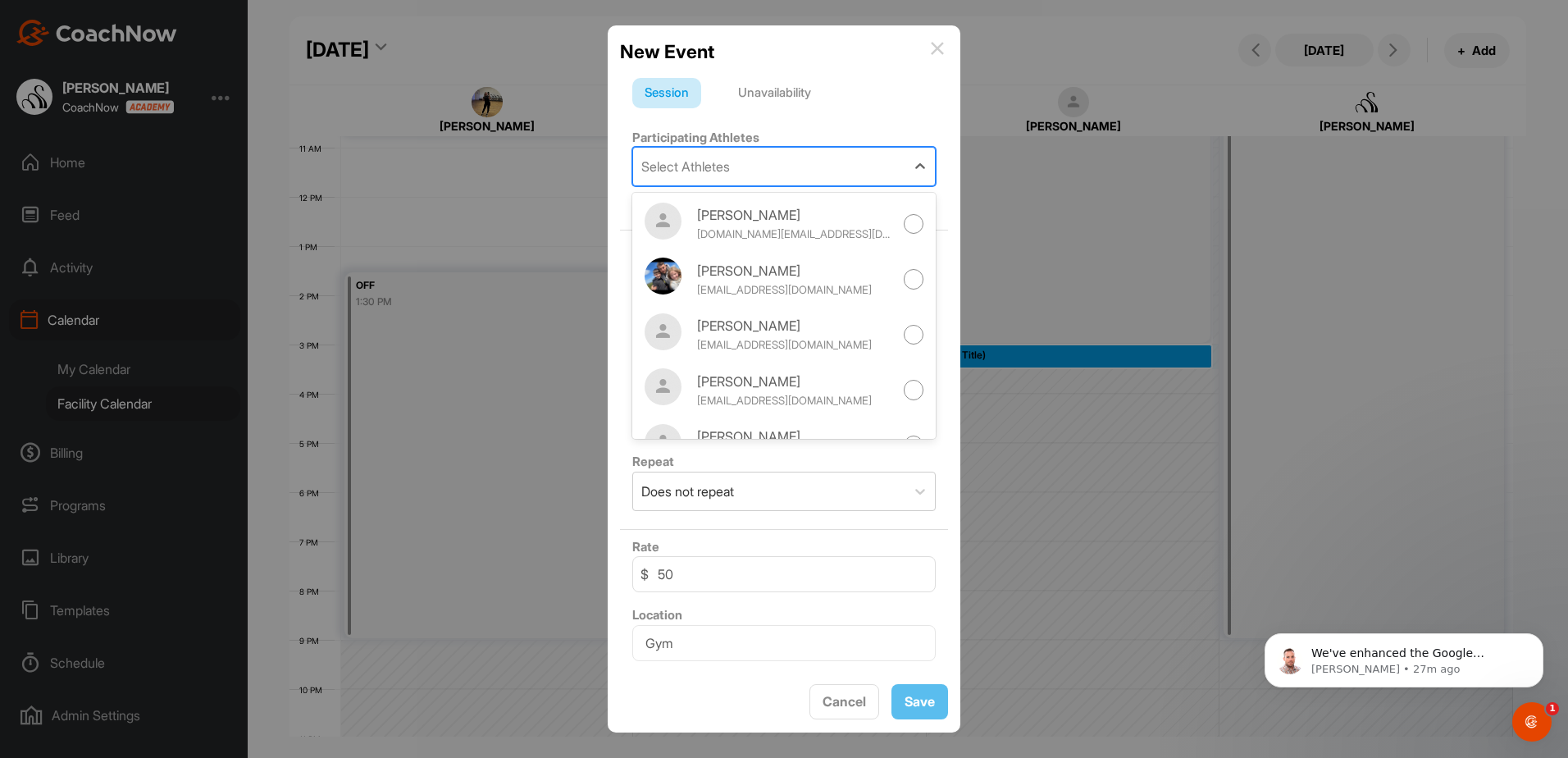
click at [737, 155] on div "Select Athletes" at bounding box center [769, 166] width 273 height 37
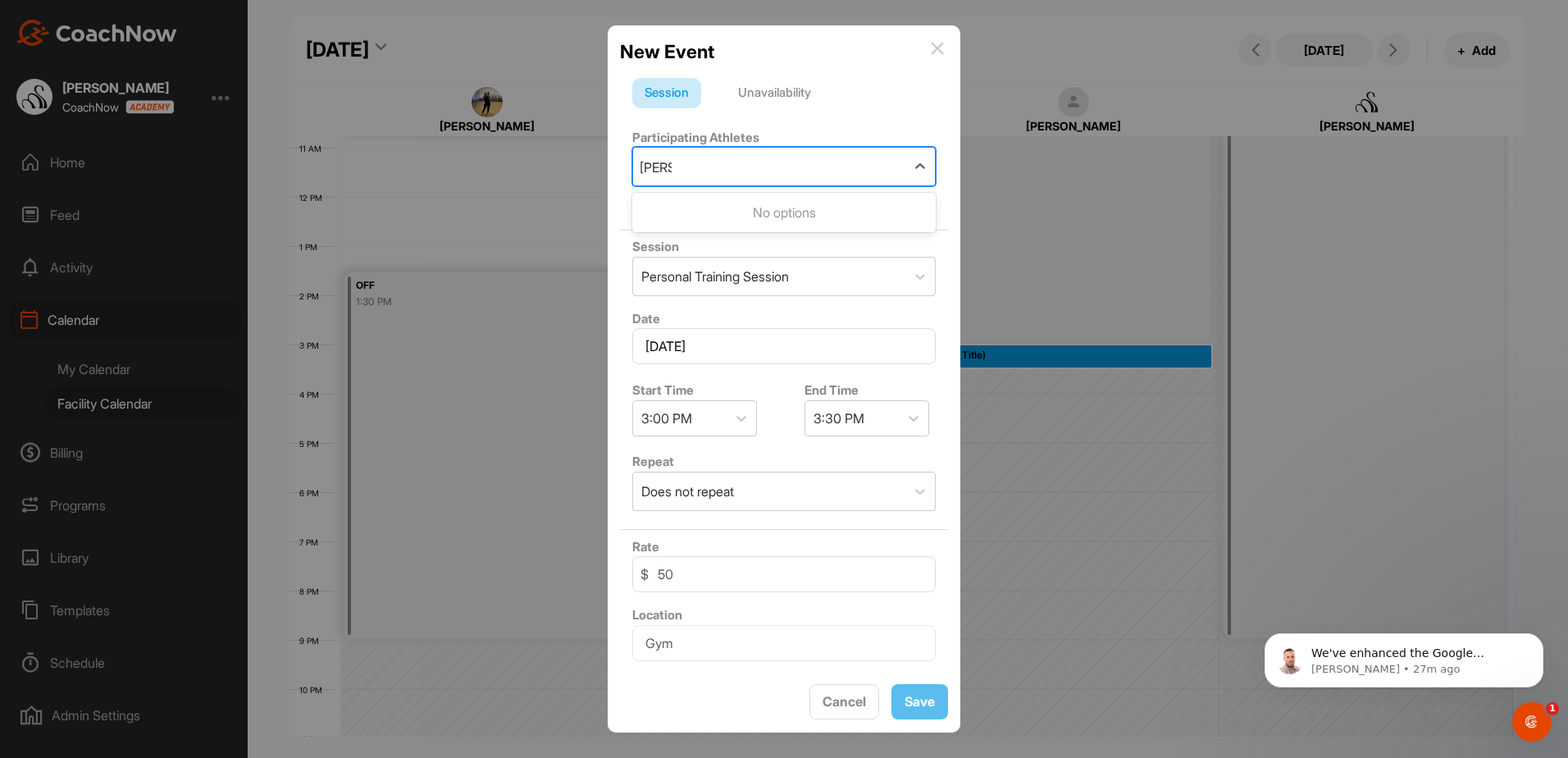
type input "[PERSON_NAME]"
click at [784, 91] on div "Unavailability" at bounding box center [774, 94] width 97 height 32
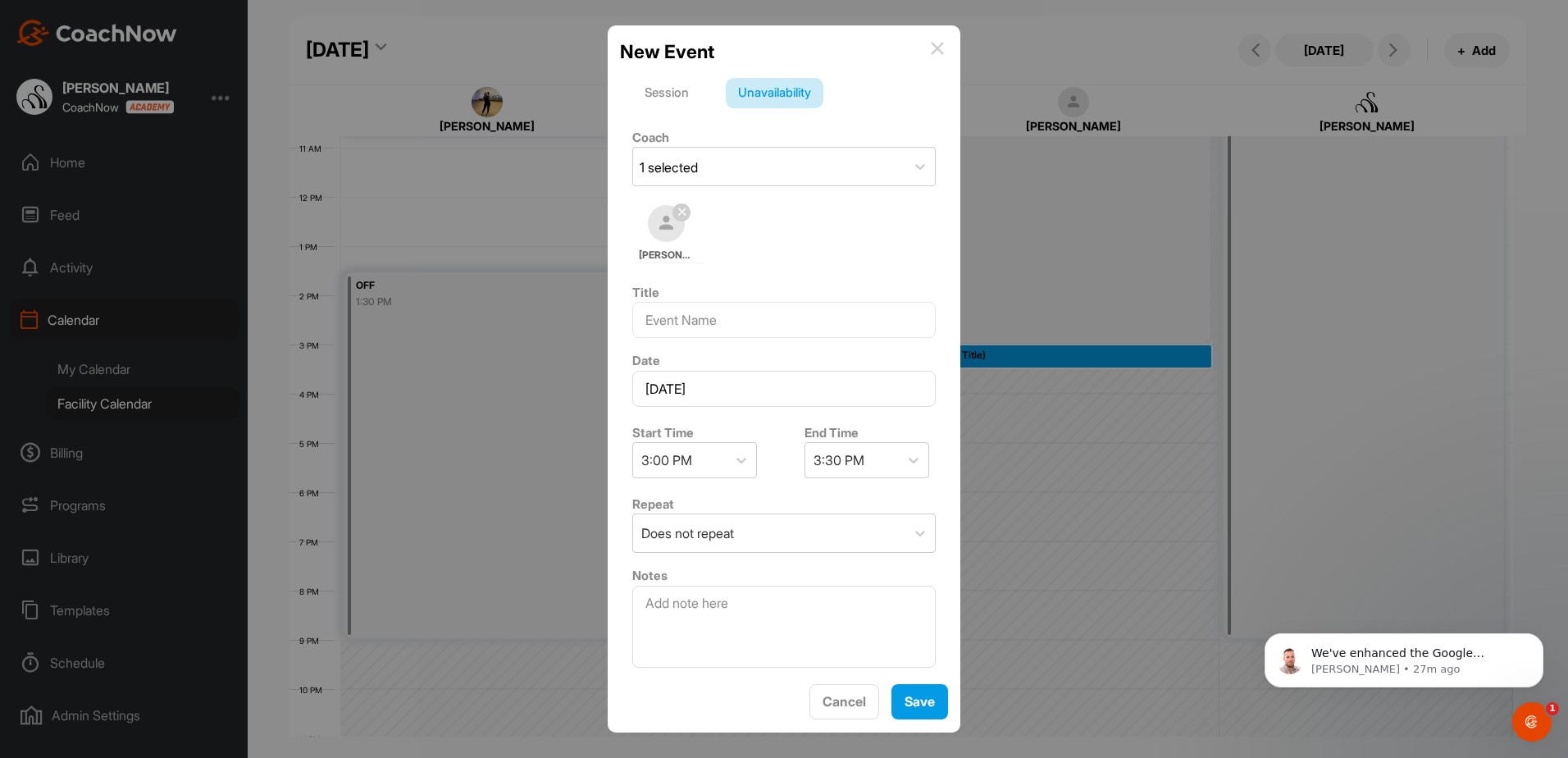
click at [676, 341] on div "Title" at bounding box center [784, 310] width 328 height 69
click at [681, 327] on input at bounding box center [784, 319] width 303 height 36
type input "PT [PERSON_NAME]"
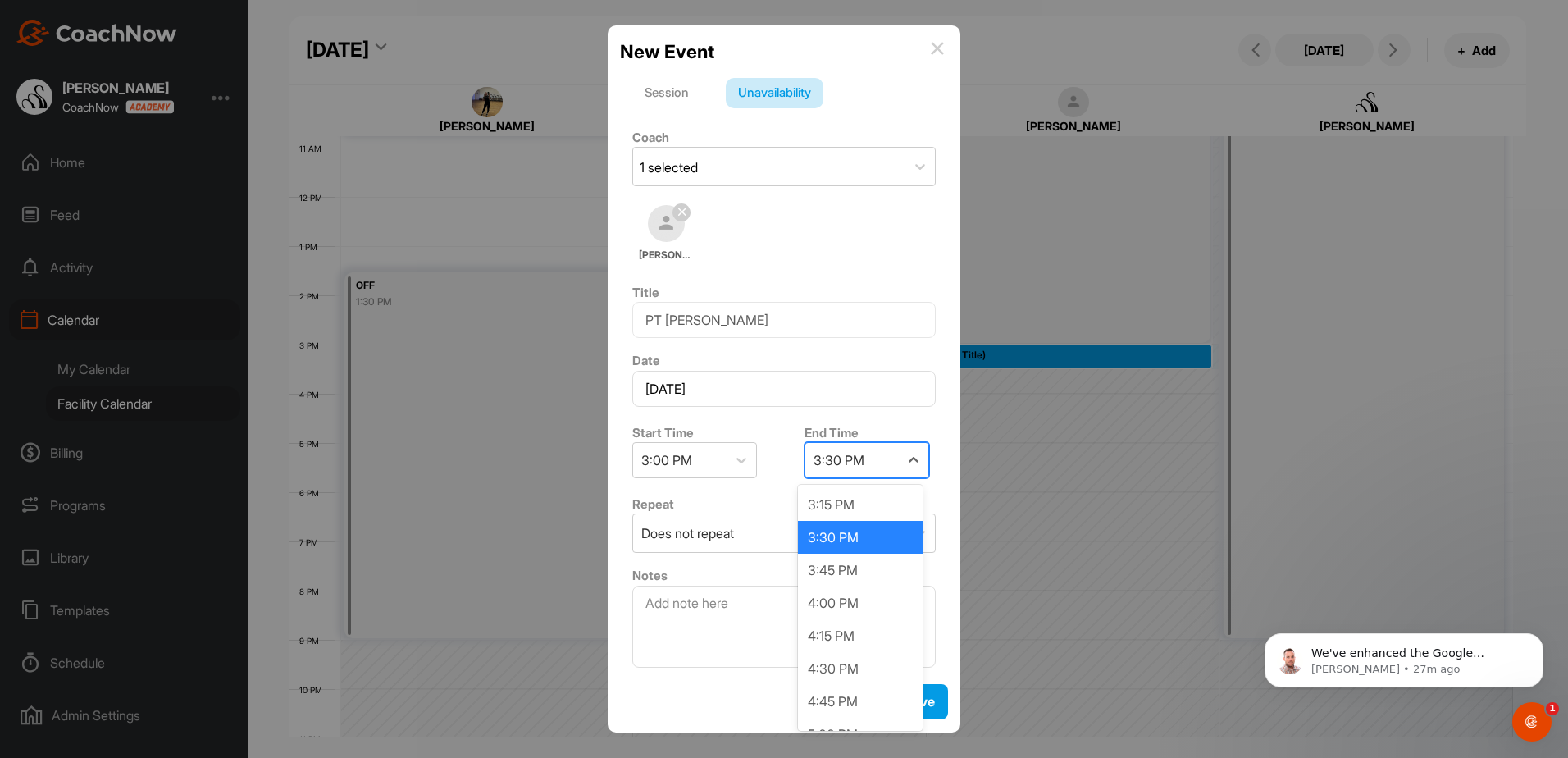
click at [839, 466] on div "3:30 PM" at bounding box center [838, 460] width 51 height 20
click at [831, 569] on div "3:45 PM" at bounding box center [860, 569] width 125 height 32
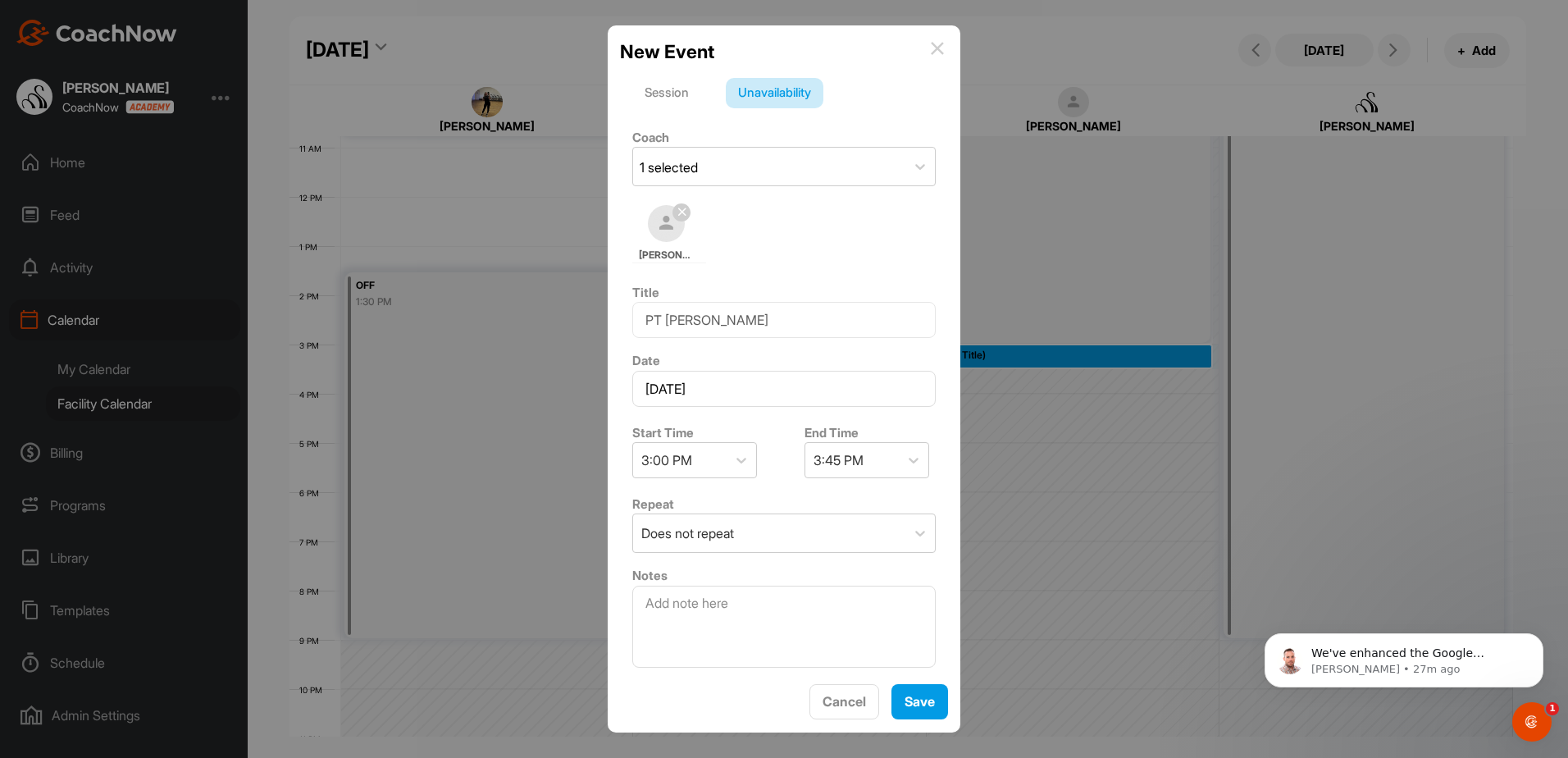
click at [918, 673] on div "New Event Session Unavailability Coach 1 selected [PERSON_NAME] Title PT [PERSO…" at bounding box center [784, 379] width 352 height 707
click at [918, 680] on div "New Event Session Unavailability Coach 1 selected [PERSON_NAME] Title PT [PERSO…" at bounding box center [784, 379] width 352 height 707
click at [918, 705] on span "Save" at bounding box center [920, 701] width 31 height 17
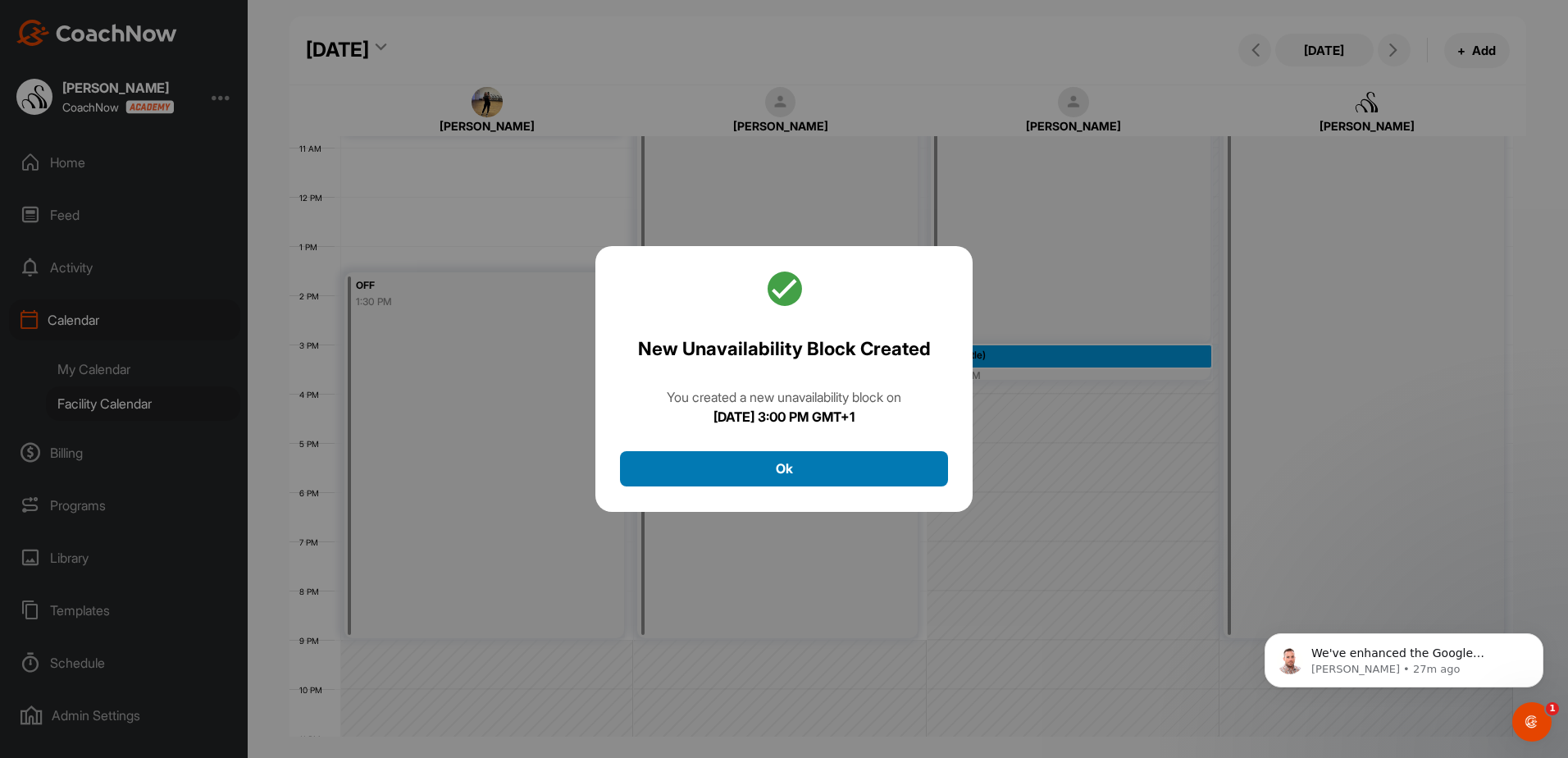
click at [866, 485] on button "Ok" at bounding box center [784, 469] width 328 height 35
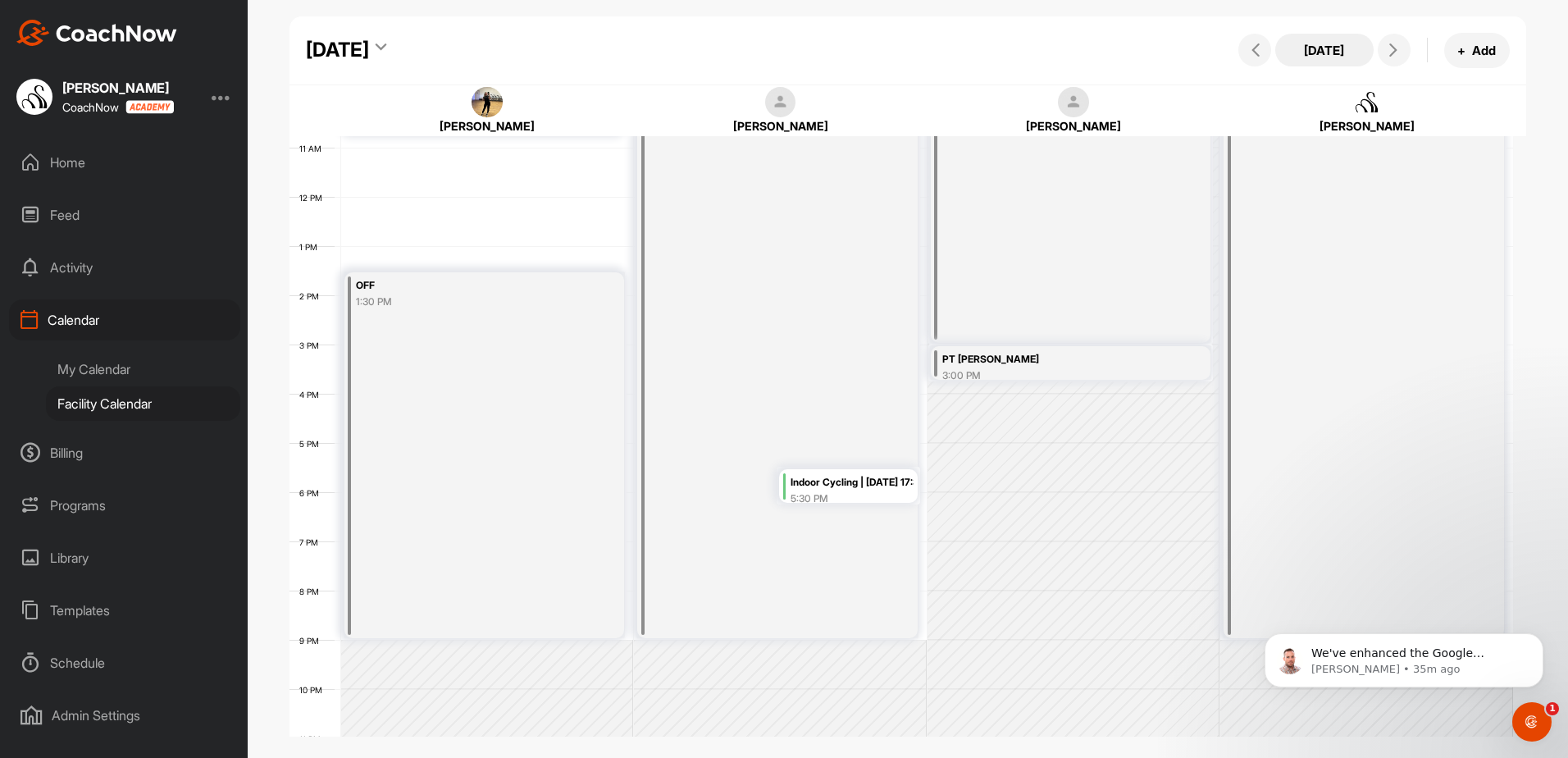
click at [1303, 53] on button "[DATE]" at bounding box center [1325, 49] width 98 height 32
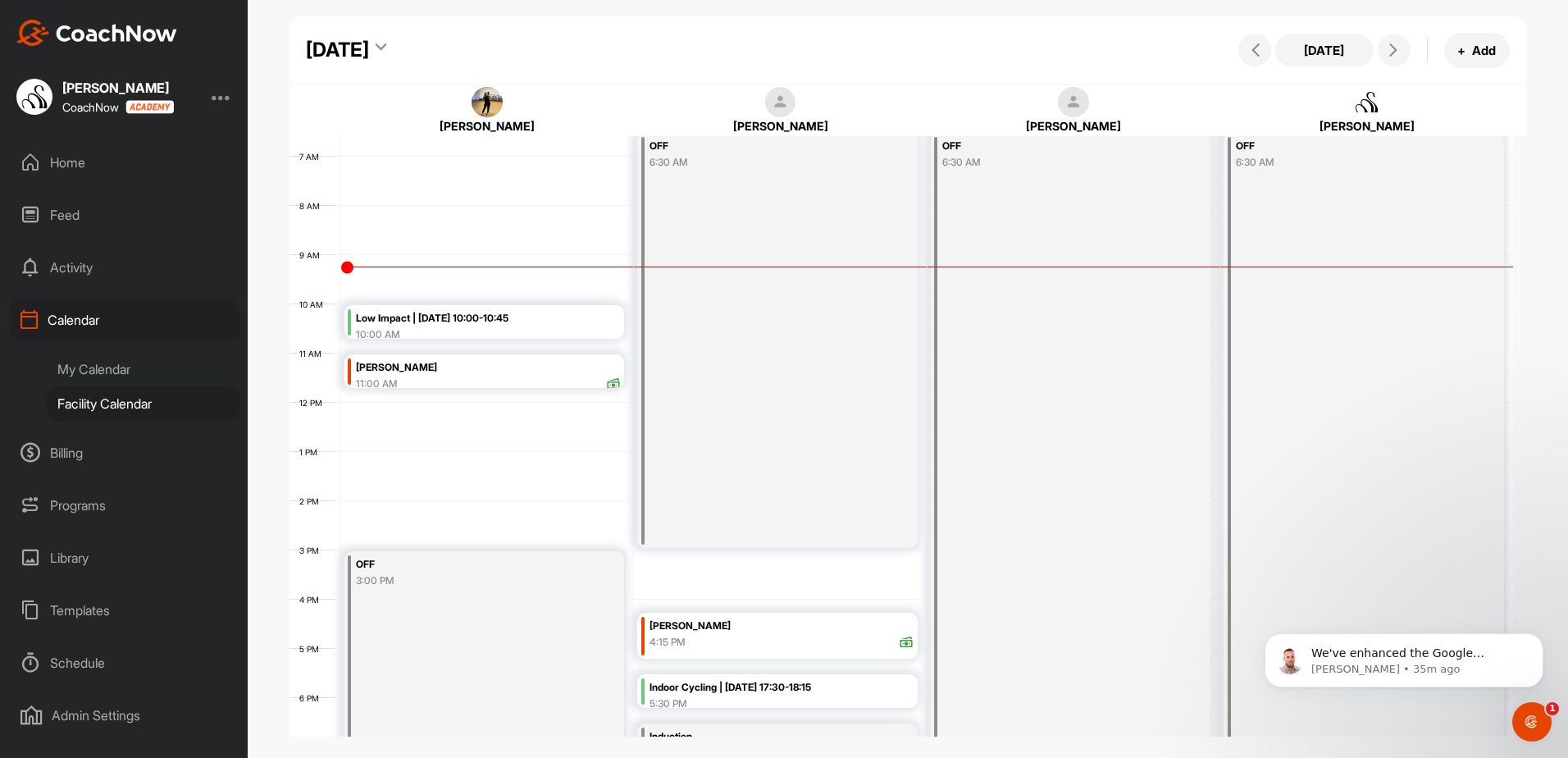
scroll to position [366, 0]
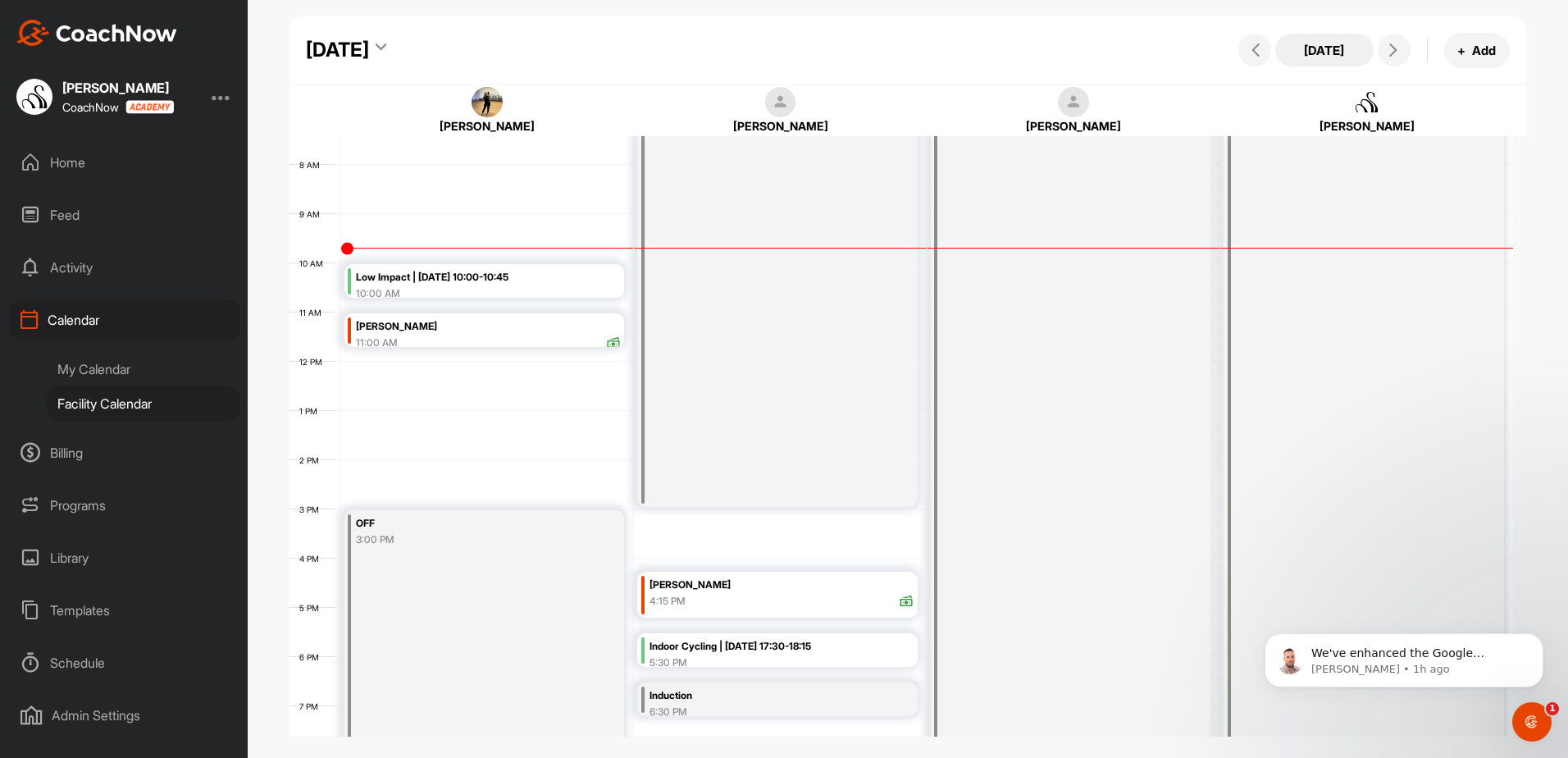
click at [1308, 50] on button "[DATE]" at bounding box center [1325, 49] width 98 height 32
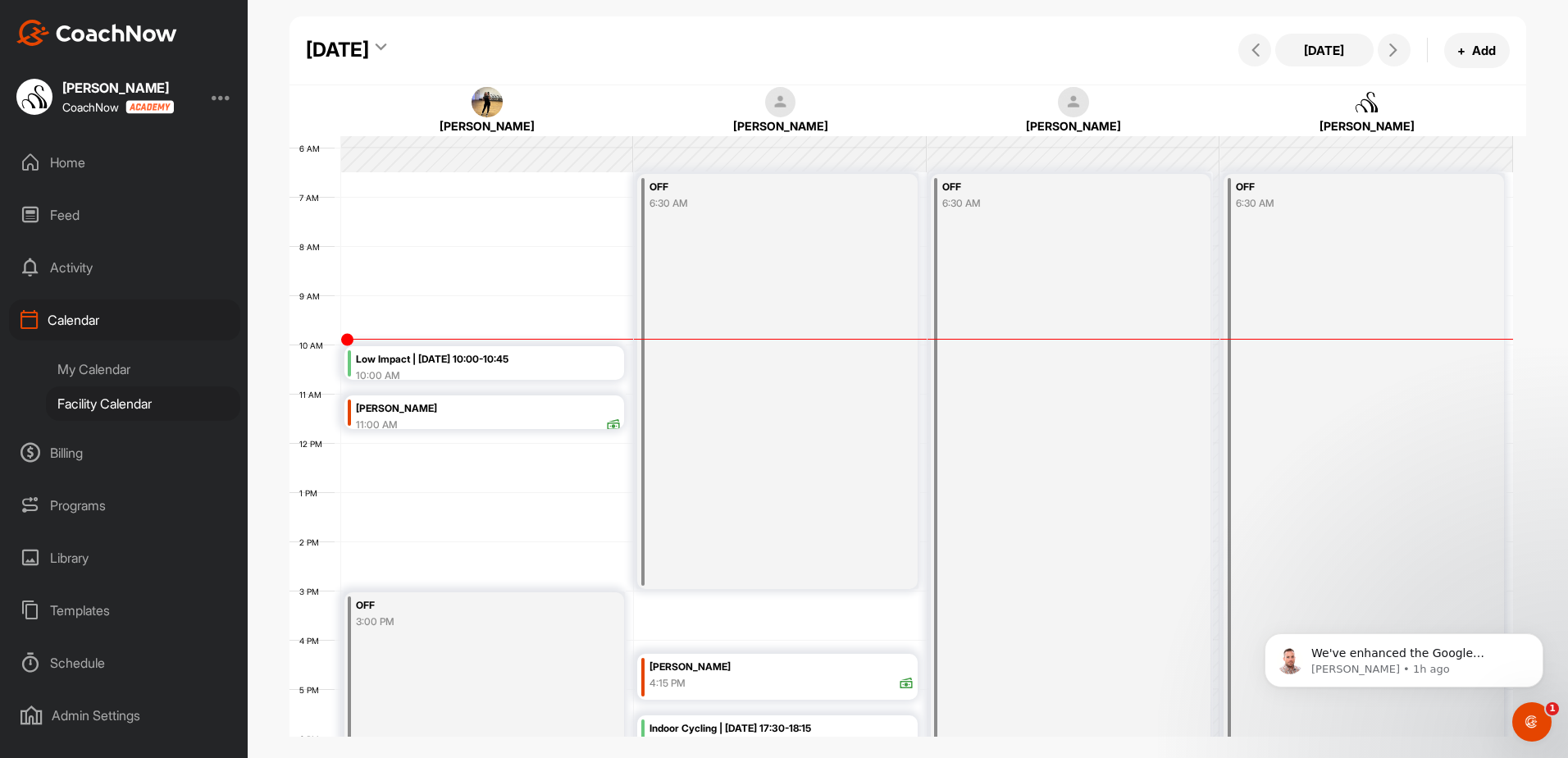
click at [111, 498] on div "Programs" at bounding box center [125, 505] width 231 height 41
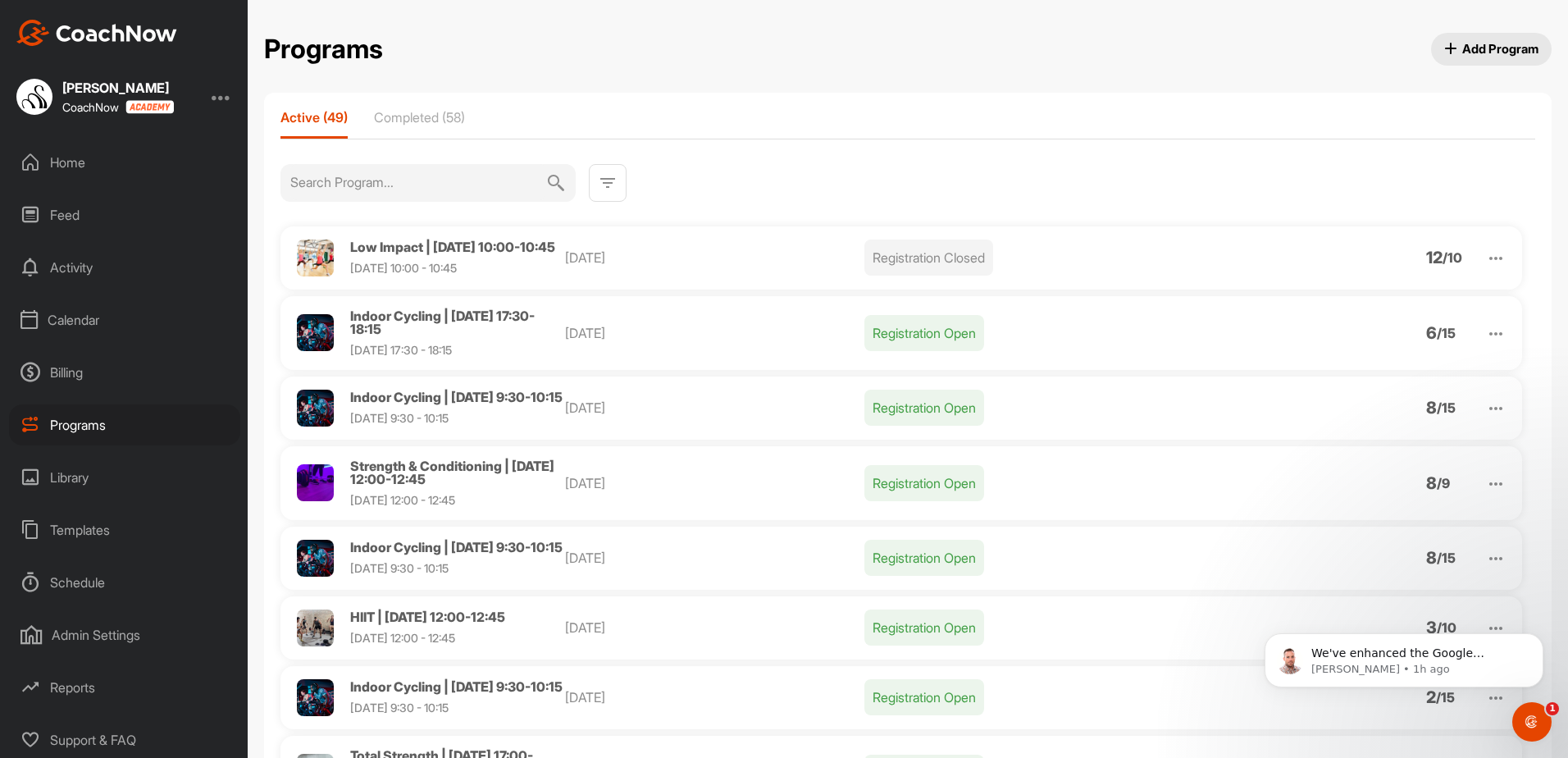
click at [405, 245] on span "Low Impact | [DATE] 10:00-10:45" at bounding box center [452, 247] width 205 height 17
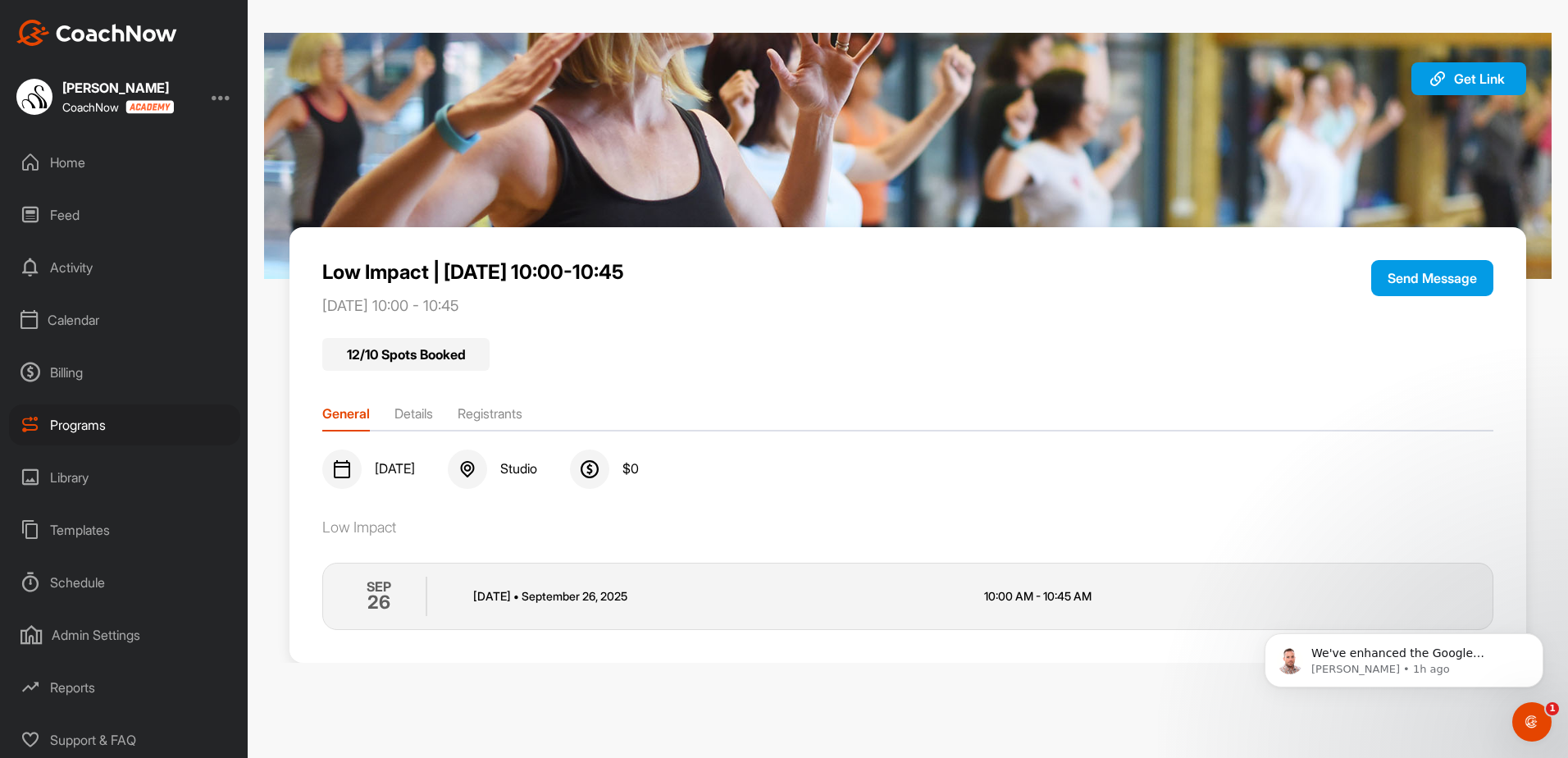
click at [505, 411] on li "Registrants" at bounding box center [490, 417] width 65 height 27
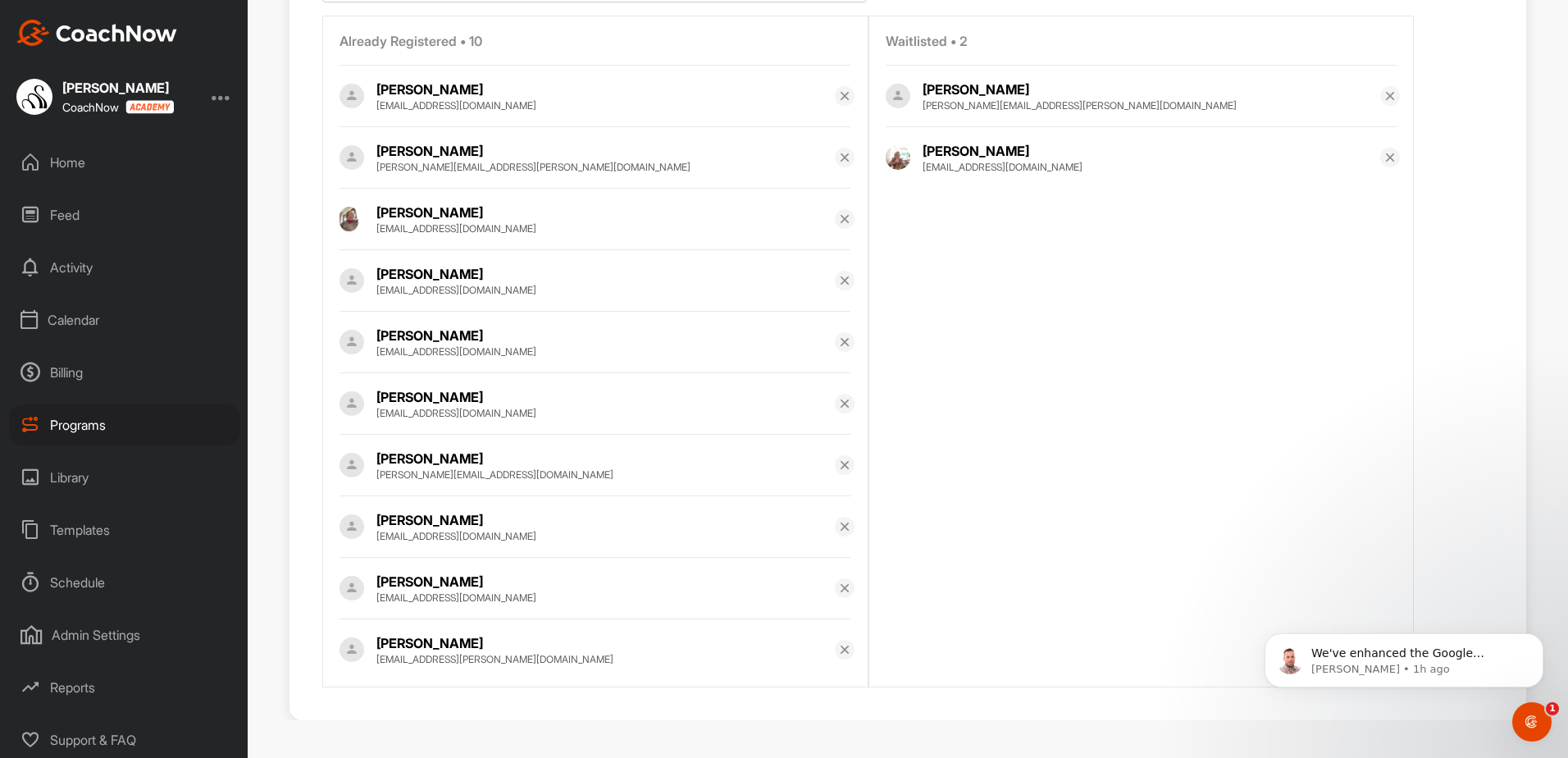
scroll to position [509, 0]
